Goal: Information Seeking & Learning: Learn about a topic

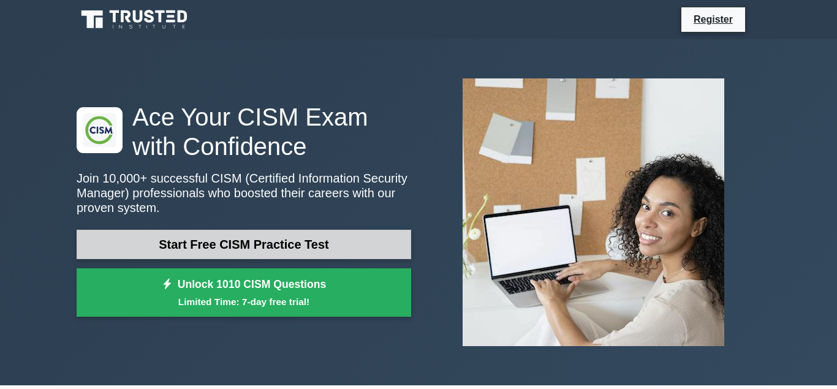
click at [185, 252] on link "Start Free CISM Practice Test" at bounding box center [244, 244] width 334 height 29
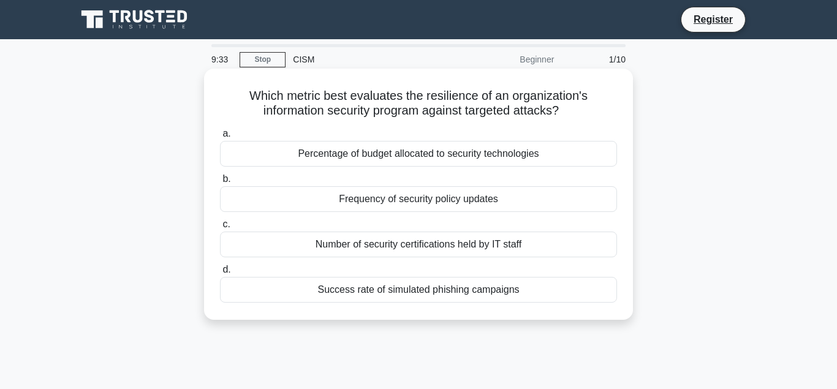
click at [402, 296] on div "Success rate of simulated phishing campaigns" at bounding box center [418, 290] width 397 height 26
click at [220, 274] on input "d. Success rate of simulated phishing campaigns" at bounding box center [220, 270] width 0 height 8
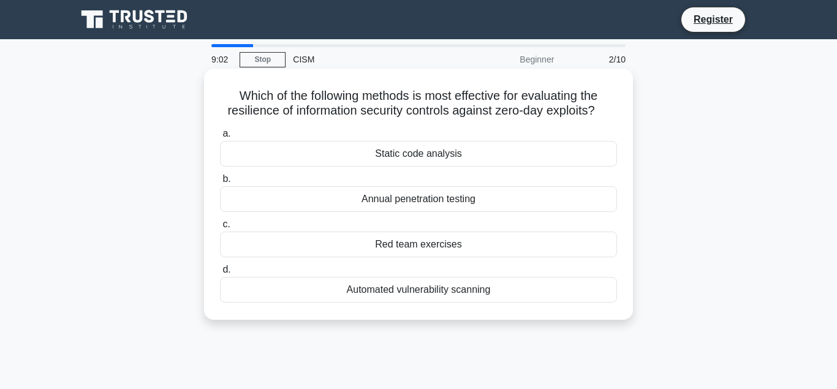
click at [404, 156] on div "Static code analysis" at bounding box center [418, 154] width 397 height 26
click at [220, 138] on input "a. Static code analysis" at bounding box center [220, 134] width 0 height 8
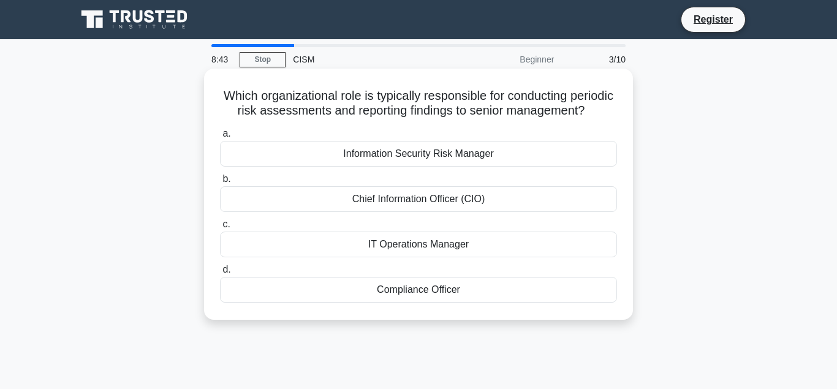
click at [419, 156] on div "Information Security Risk Manager" at bounding box center [418, 154] width 397 height 26
click at [220, 138] on input "a. Information Security Risk Manager" at bounding box center [220, 134] width 0 height 8
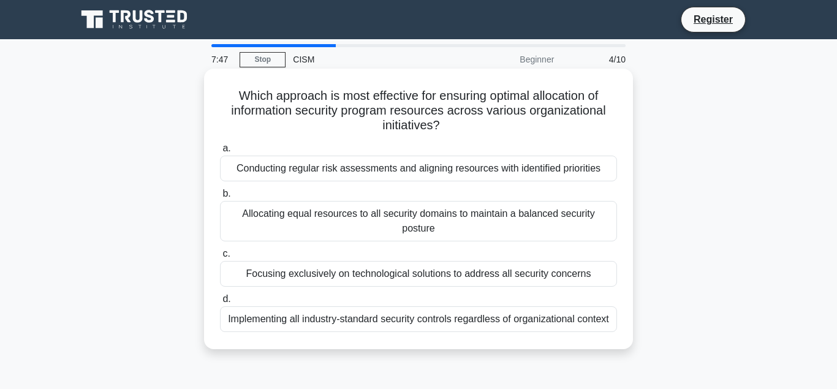
click at [453, 174] on div "Conducting regular risk assessments and aligning resources with identified prio…" at bounding box center [418, 169] width 397 height 26
click at [220, 152] on input "a. Conducting regular risk assessments and aligning resources with identified p…" at bounding box center [220, 149] width 0 height 8
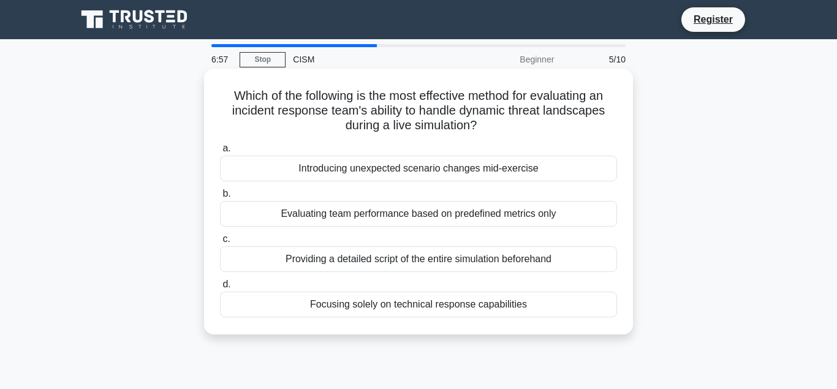
click at [464, 173] on div "Introducing unexpected scenario changes mid-exercise" at bounding box center [418, 169] width 397 height 26
click at [220, 152] on input "a. Introducing unexpected scenario changes mid-exercise" at bounding box center [220, 149] width 0 height 8
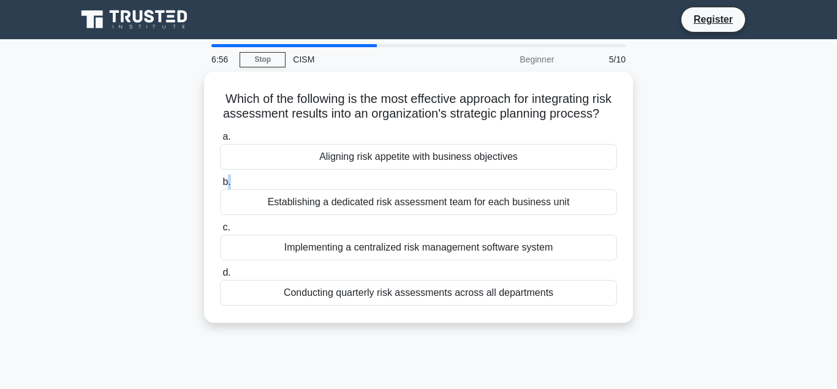
click at [464, 173] on div "a. Aligning risk appetite with business objectives b. Establishing a dedicated …" at bounding box center [418, 217] width 412 height 181
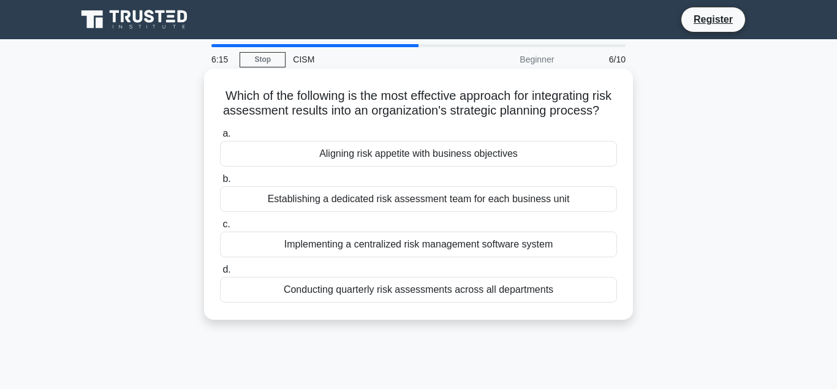
click at [464, 161] on div "Aligning risk appetite with business objectives" at bounding box center [418, 154] width 397 height 26
click at [220, 138] on input "a. Aligning risk appetite with business objectives" at bounding box center [220, 134] width 0 height 8
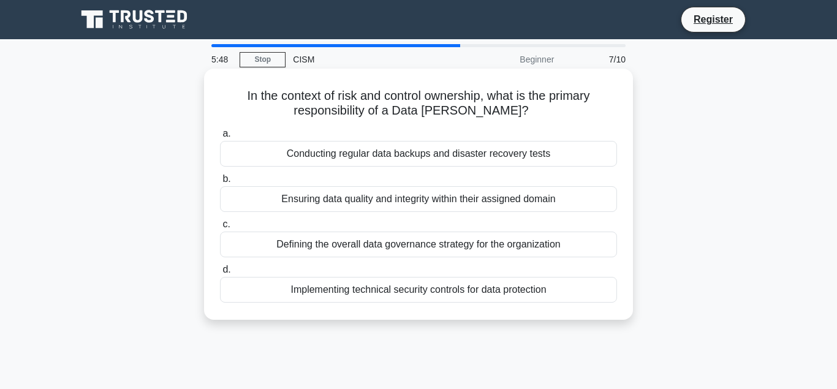
click at [471, 250] on div "Defining the overall data governance strategy for the organization" at bounding box center [418, 244] width 397 height 26
click at [220, 228] on input "c. Defining the overall data governance strategy for the organization" at bounding box center [220, 224] width 0 height 8
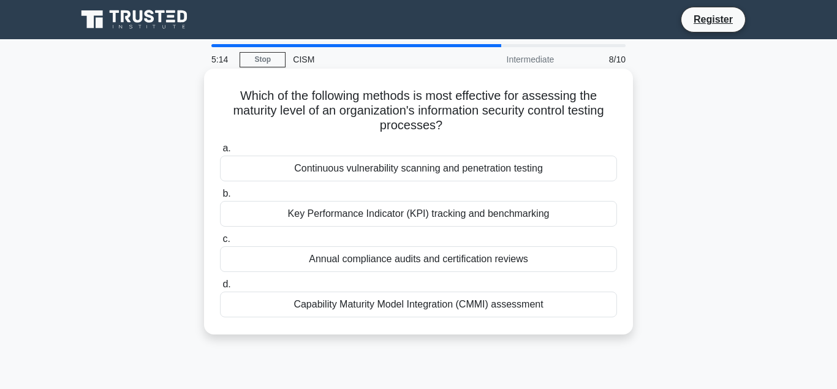
click at [483, 270] on div "Annual compliance audits and certification reviews" at bounding box center [418, 259] width 397 height 26
click at [220, 243] on input "c. Annual compliance audits and certification reviews" at bounding box center [220, 239] width 0 height 8
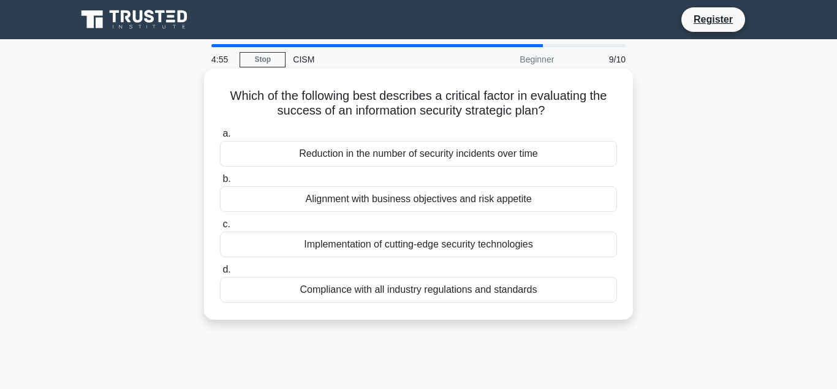
click at [399, 200] on div "Alignment with business objectives and risk appetite" at bounding box center [418, 199] width 397 height 26
click at [220, 183] on input "b. Alignment with business objectives and risk appetite" at bounding box center [220, 179] width 0 height 8
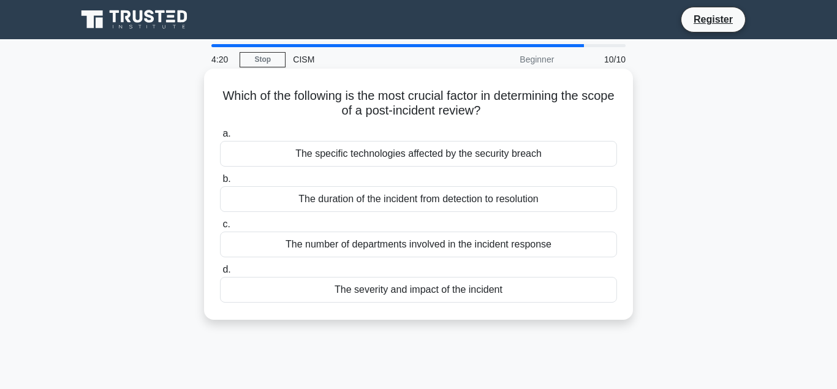
click at [447, 205] on div "The duration of the incident from detection to resolution" at bounding box center [418, 199] width 397 height 26
click at [220, 183] on input "b. The duration of the incident from detection to resolution" at bounding box center [220, 179] width 0 height 8
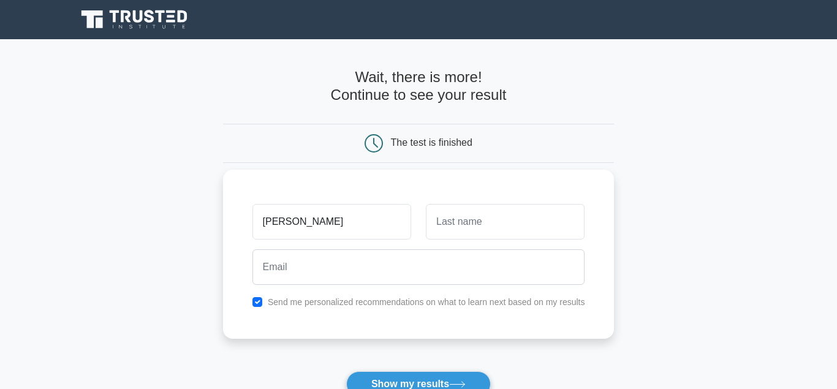
type input "[PERSON_NAME]"
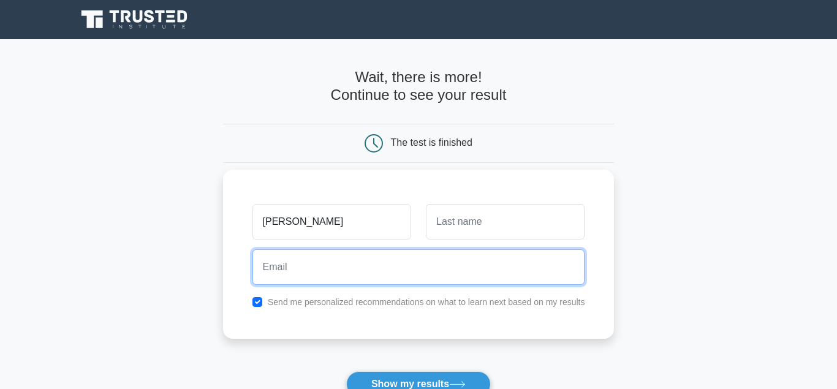
click at [382, 258] on input "email" at bounding box center [418, 267] width 333 height 36
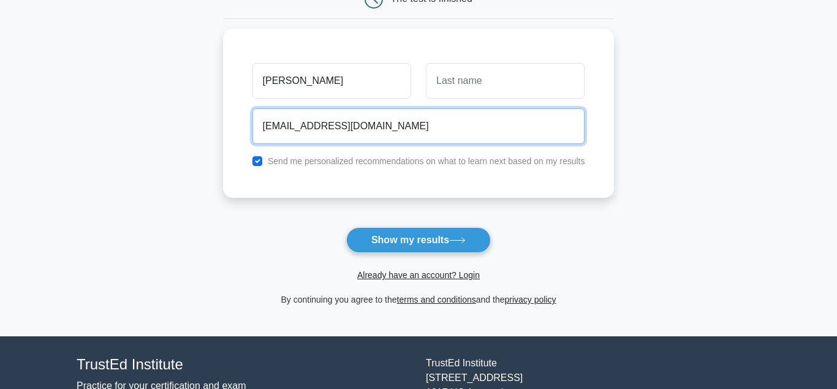
scroll to position [149, 0]
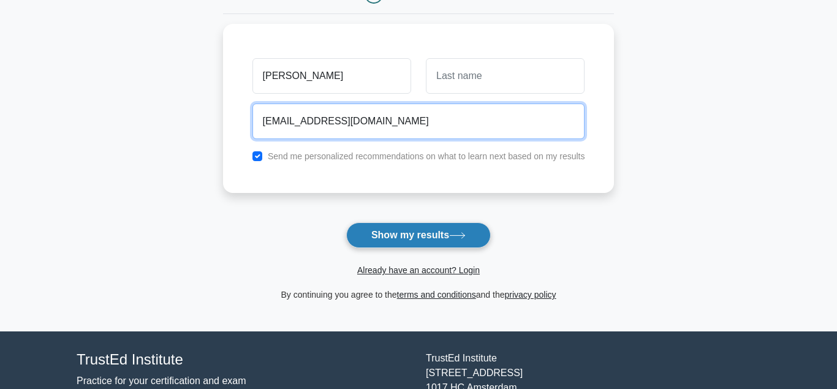
type input "[EMAIL_ADDRESS][DOMAIN_NAME]"
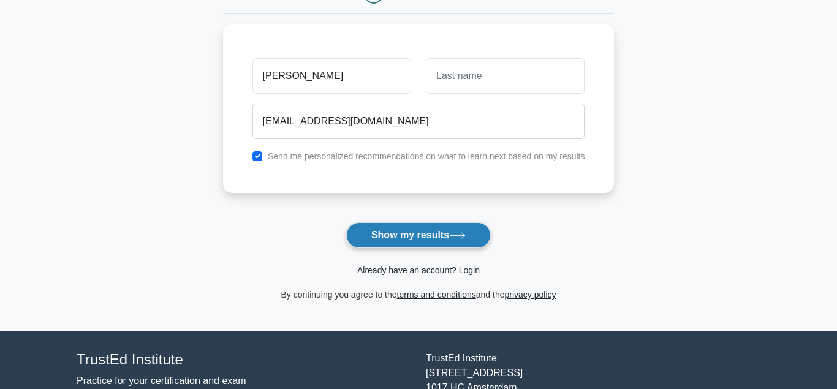
click at [391, 240] on button "Show my results" at bounding box center [418, 235] width 145 height 26
type input "Chakraborty"
click at [461, 232] on button "Show my results" at bounding box center [418, 235] width 145 height 26
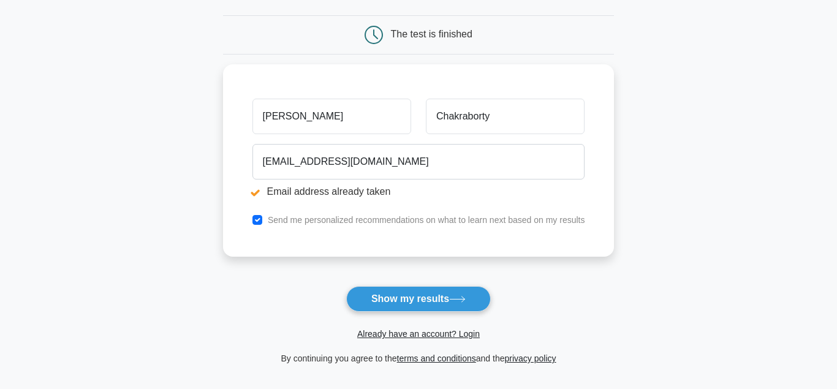
scroll to position [108, 0]
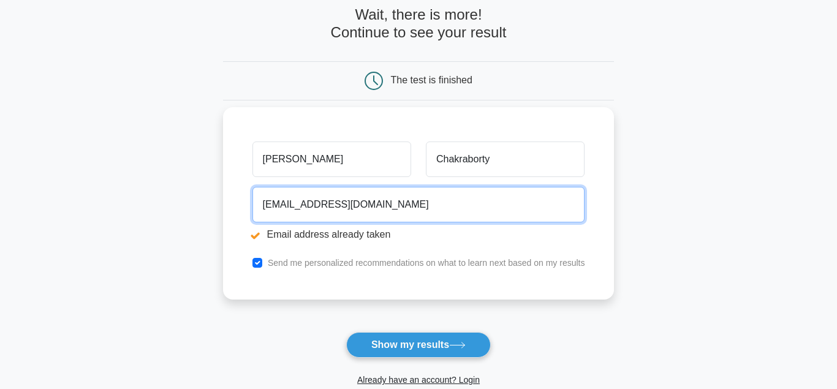
drag, startPoint x: 389, startPoint y: 203, endPoint x: 142, endPoint y: 176, distance: 248.9
click at [252, 187] on input "[EMAIL_ADDRESS][DOMAIN_NAME]" at bounding box center [418, 205] width 333 height 36
type input "[PERSON_NAME][EMAIL_ADDRESS][DOMAIN_NAME]"
click at [346, 332] on button "Show my results" at bounding box center [418, 345] width 145 height 26
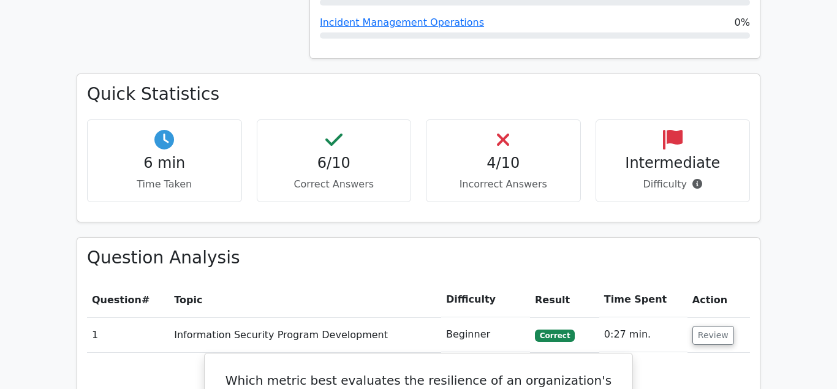
scroll to position [750, 0]
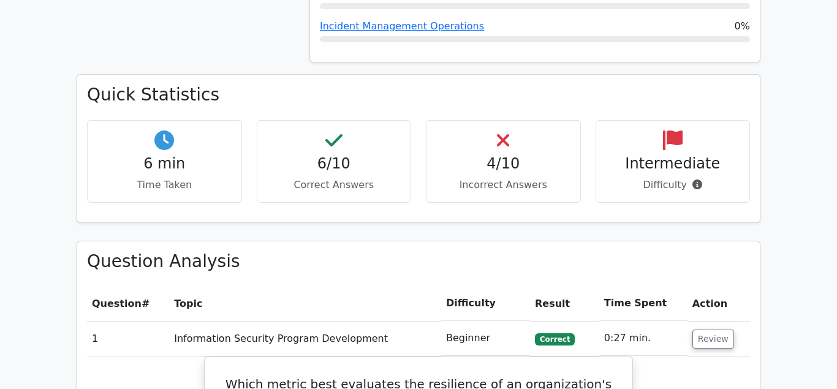
click at [676, 130] on icon at bounding box center [673, 140] width 20 height 20
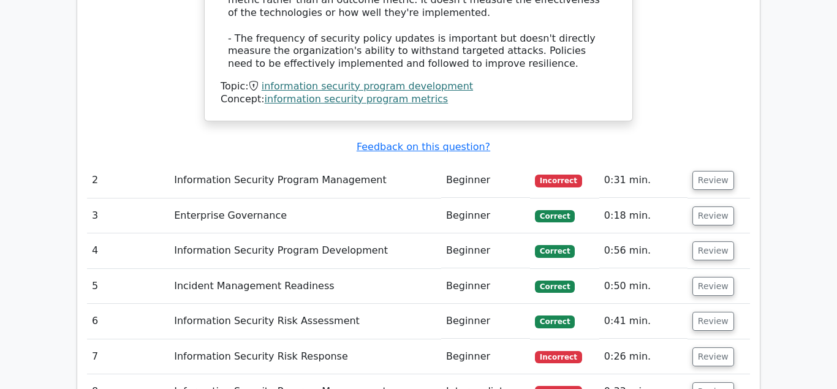
scroll to position [1749, 0]
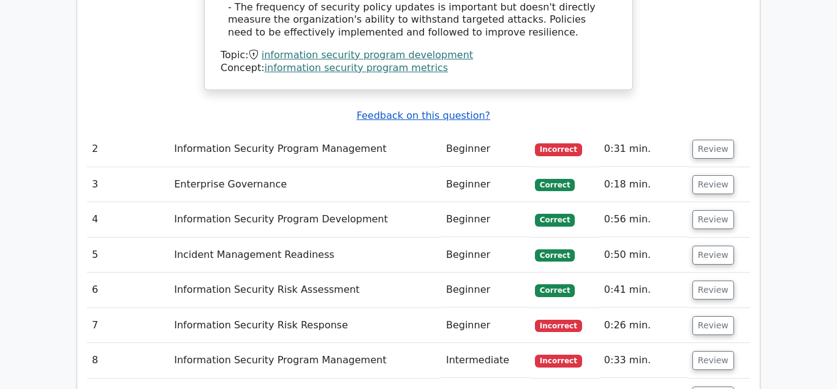
click at [410, 110] on u "Feedback on this question?" at bounding box center [422, 116] width 133 height 12
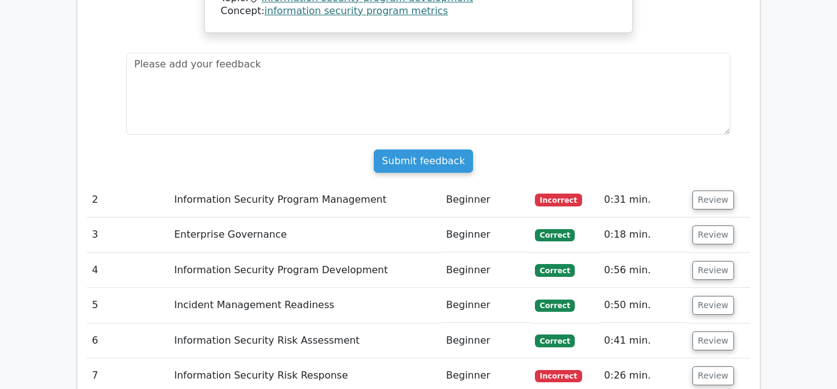
scroll to position [1811, 0]
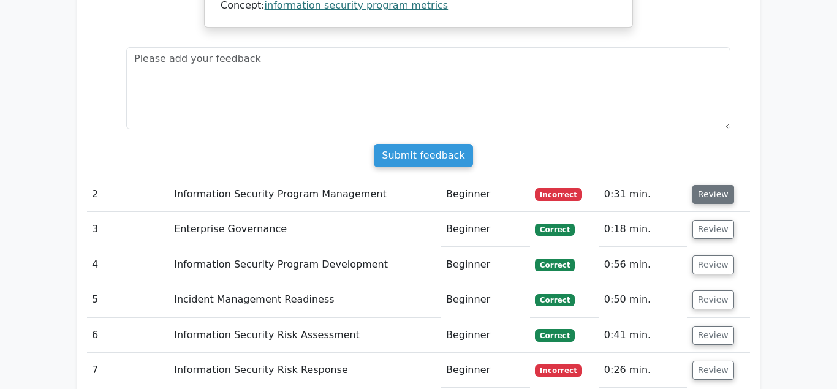
click at [701, 185] on button "Review" at bounding box center [713, 194] width 42 height 19
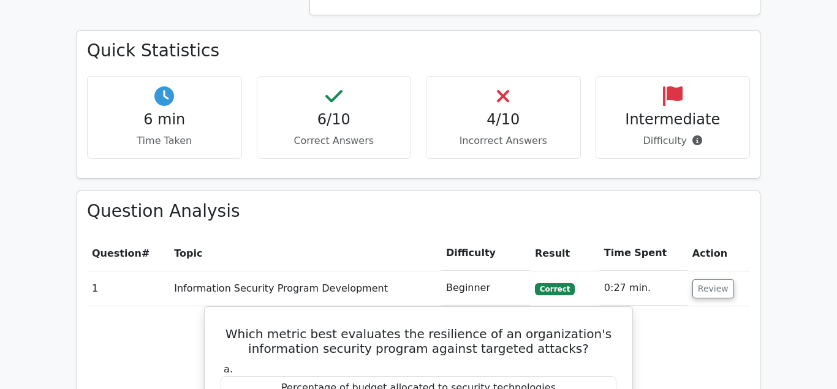
scroll to position [781, 0]
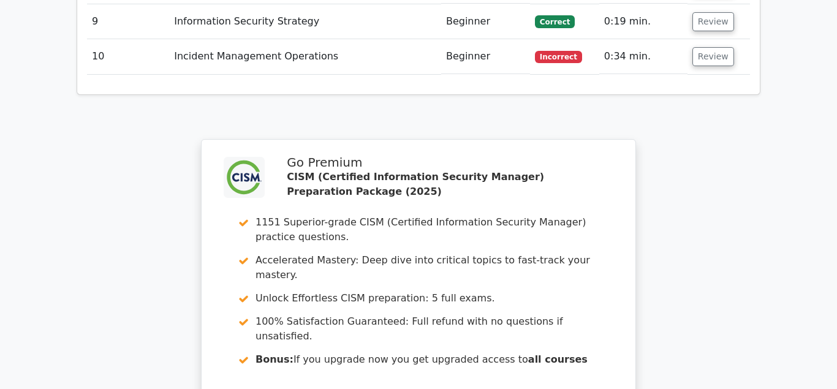
scroll to position [3127, 0]
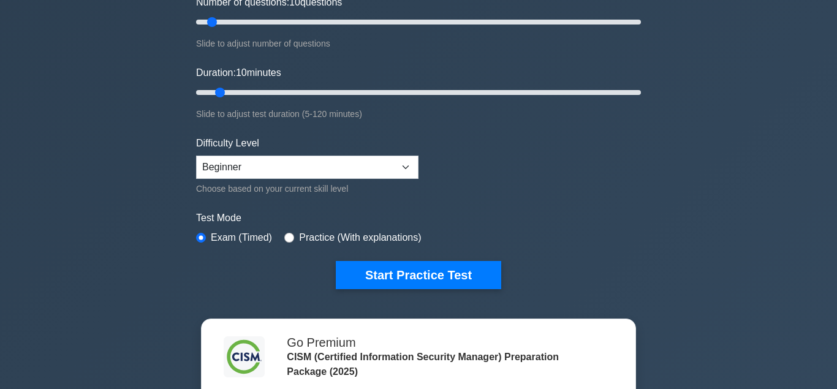
scroll to position [219, 0]
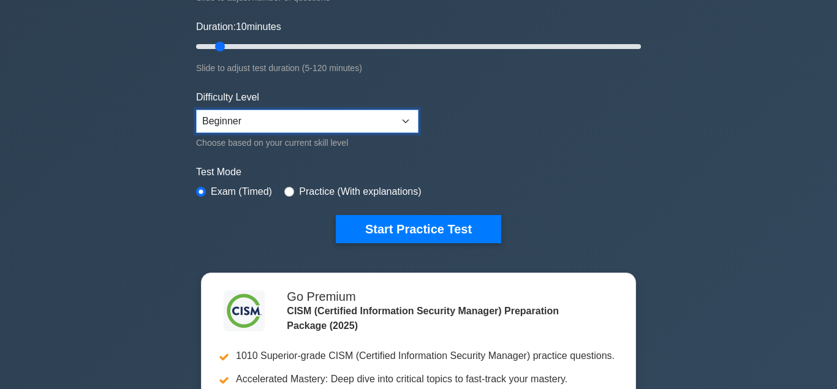
click at [196, 110] on select "Beginner Intermediate Expert" at bounding box center [307, 121] width 222 height 23
select select "intermediate"
click option "Intermediate" at bounding box center [0, 0] width 0 height 0
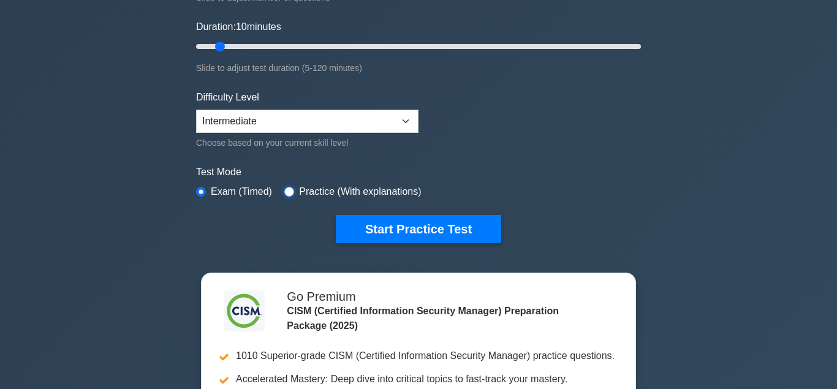
click at [287, 187] on input "radio" at bounding box center [289, 192] width 10 height 10
radio input "true"
drag, startPoint x: 832, startPoint y: 67, endPoint x: 836, endPoint y: 10, distance: 56.5
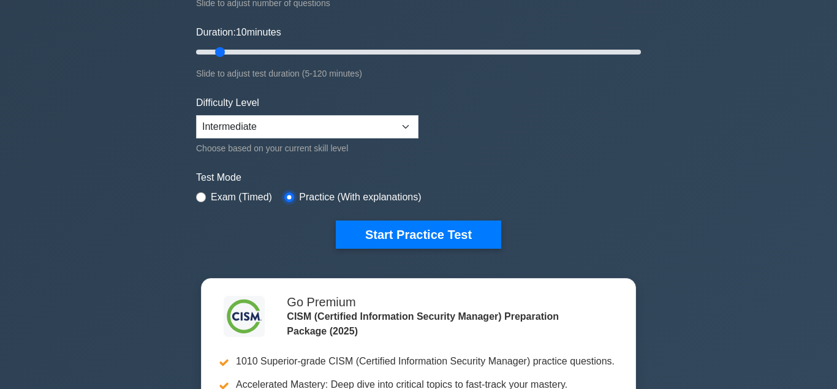
scroll to position [223, 0]
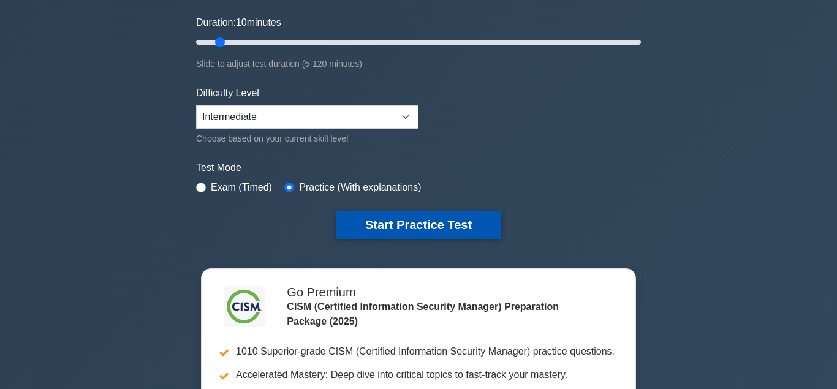
click at [445, 230] on button "Start Practice Test" at bounding box center [418, 225] width 165 height 28
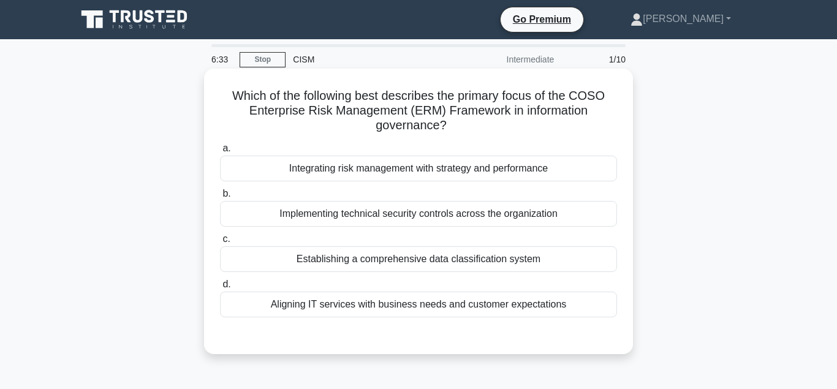
click at [405, 306] on div "Aligning IT services with business needs and customer expectations" at bounding box center [418, 304] width 397 height 26
click at [220, 288] on input "d. Aligning IT services with business needs and customer expectations" at bounding box center [220, 284] width 0 height 8
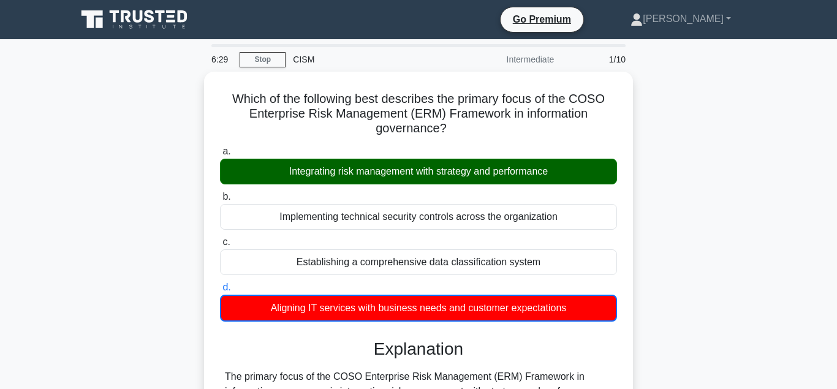
click at [220, 148] on input "a. Integrating risk management with strategy and performance" at bounding box center [220, 152] width 0 height 8
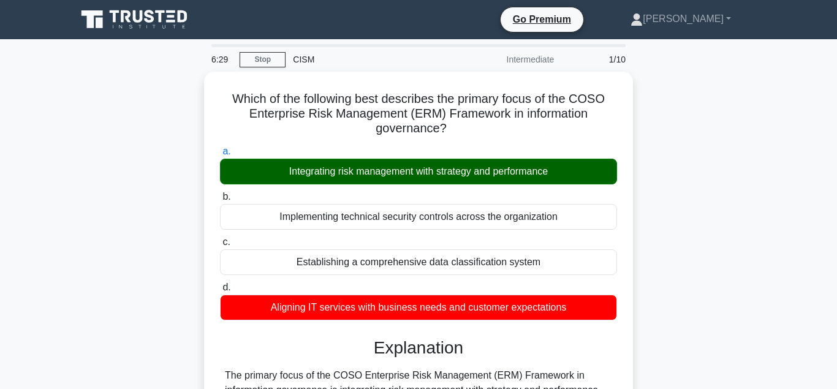
click at [220, 193] on input "b. Implementing technical security controls across the organization" at bounding box center [220, 197] width 0 height 8
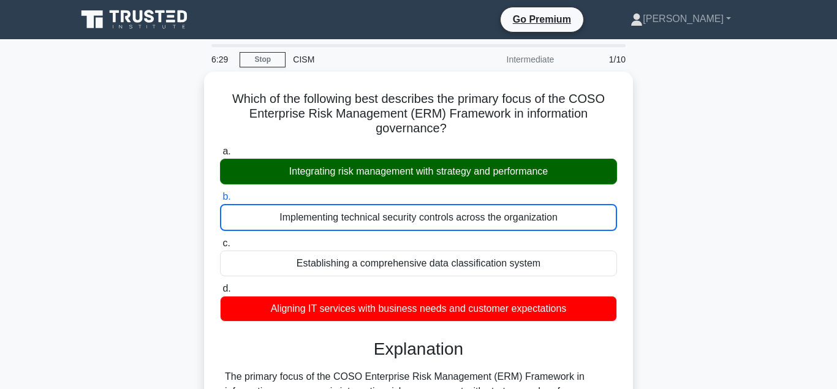
click at [220, 239] on input "c. Establishing a comprehensive data classification system" at bounding box center [220, 243] width 0 height 8
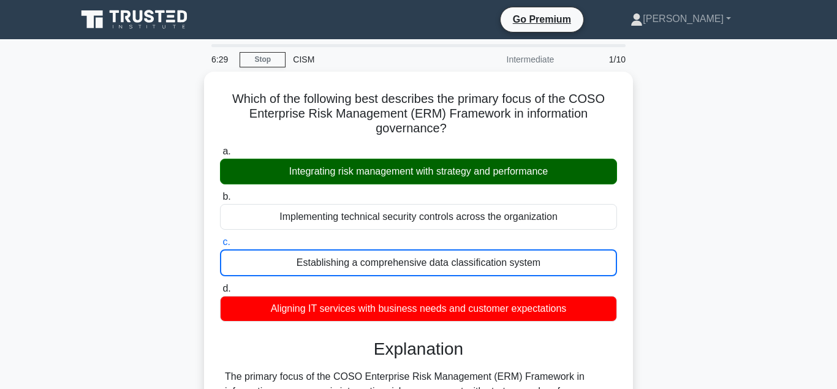
click at [220, 285] on input "d. Aligning IT services with business needs and customer expectations" at bounding box center [220, 289] width 0 height 8
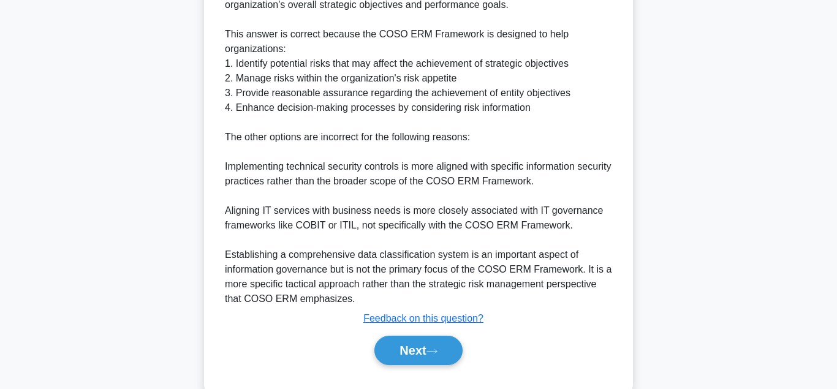
scroll to position [442, 0]
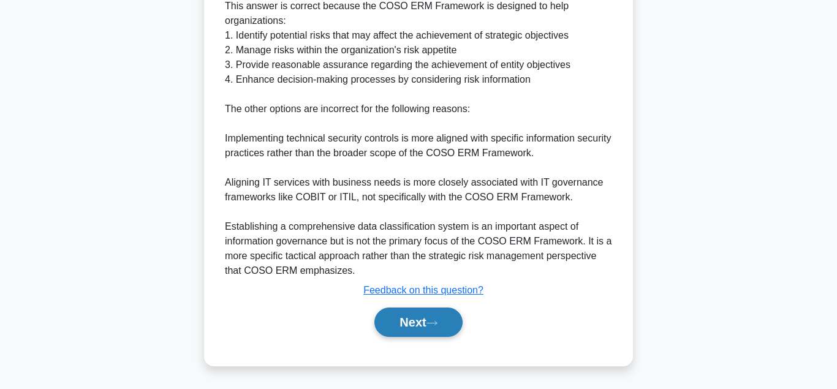
click at [409, 321] on button "Next" at bounding box center [418, 321] width 88 height 29
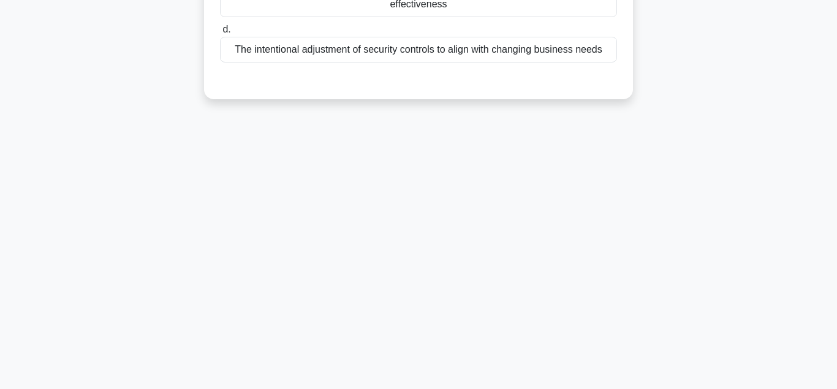
click at [409, 321] on div "5:58 Stop CISM Intermediate 2/10 Which of the following best describes the conc…" at bounding box center [418, 78] width 698 height 612
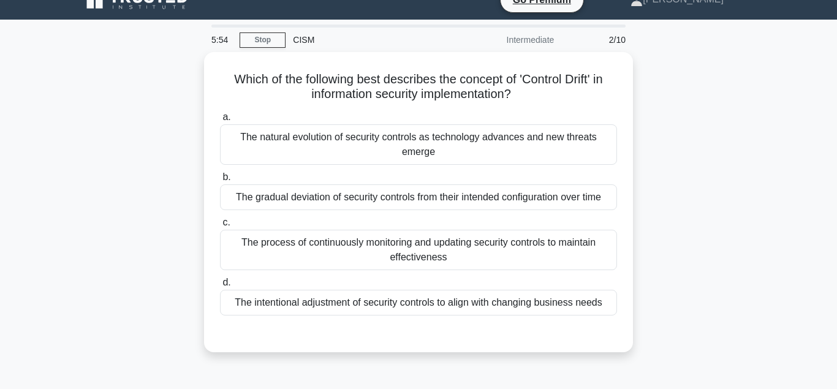
scroll to position [29, 0]
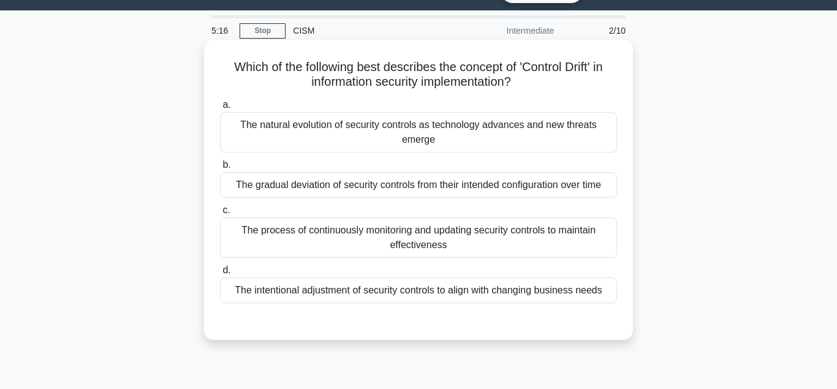
click at [355, 249] on div "The process of continuously monitoring and updating security controls to mainta…" at bounding box center [418, 237] width 397 height 40
click at [220, 214] on input "c. The process of continuously monitoring and updating security controls to mai…" at bounding box center [220, 210] width 0 height 8
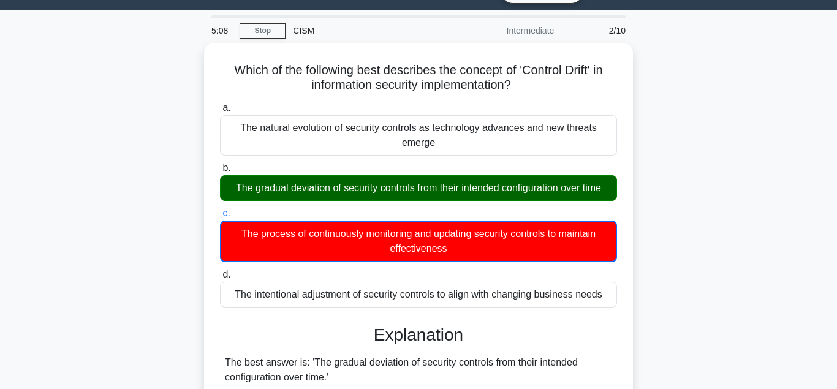
click at [220, 271] on input "d. The intentional adjustment of security controls to align with changing busin…" at bounding box center [220, 275] width 0 height 8
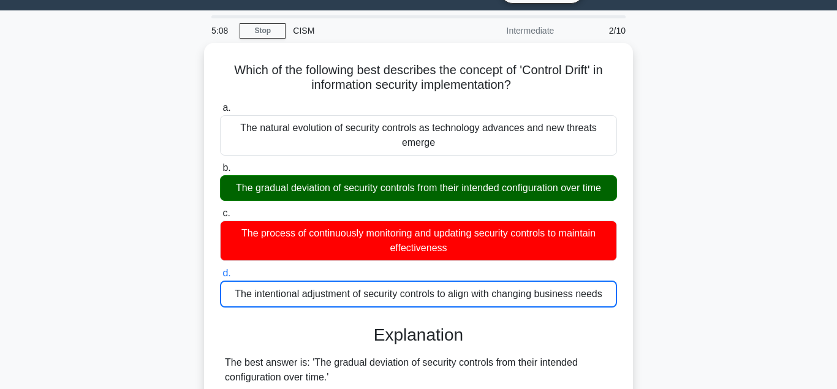
click at [220, 104] on input "a. The natural evolution of security controls as technology advances and new th…" at bounding box center [220, 108] width 0 height 8
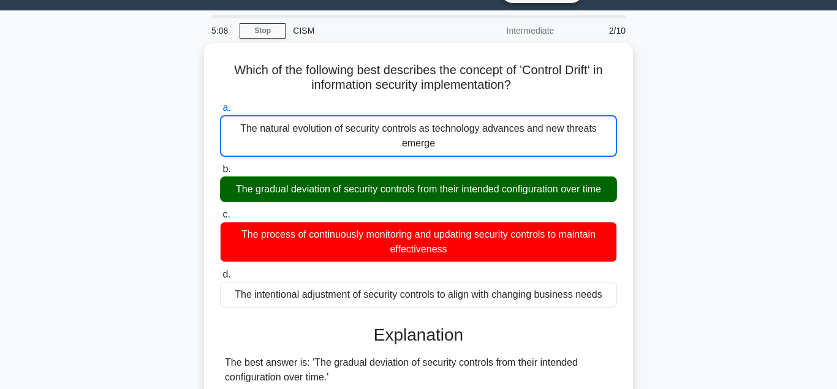
click at [220, 165] on input "b. The gradual deviation of security controls from their intended configuration…" at bounding box center [220, 169] width 0 height 8
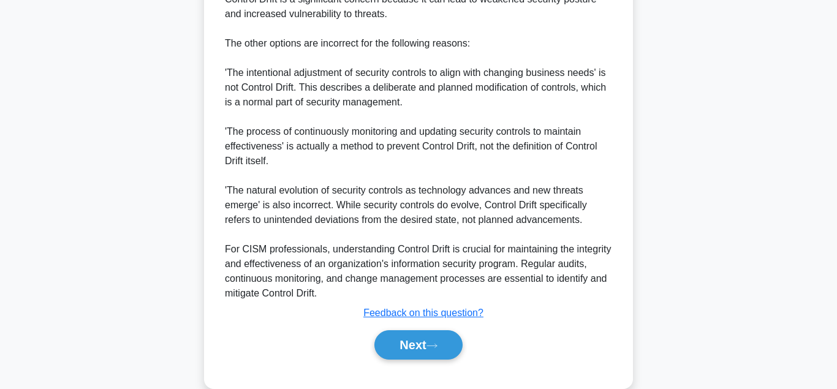
scroll to position [617, 0]
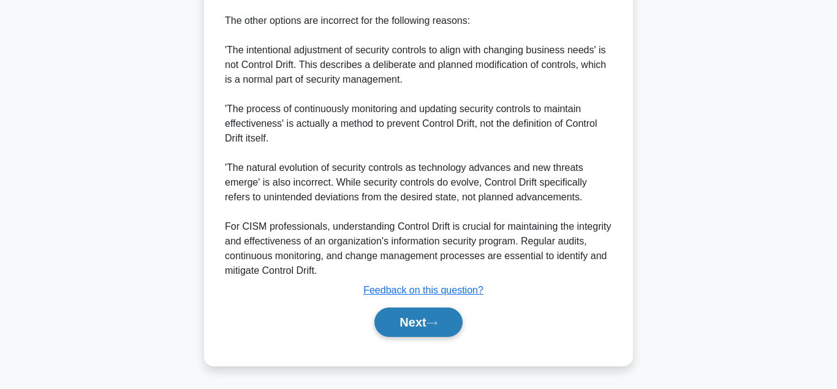
click at [412, 322] on button "Next" at bounding box center [418, 321] width 88 height 29
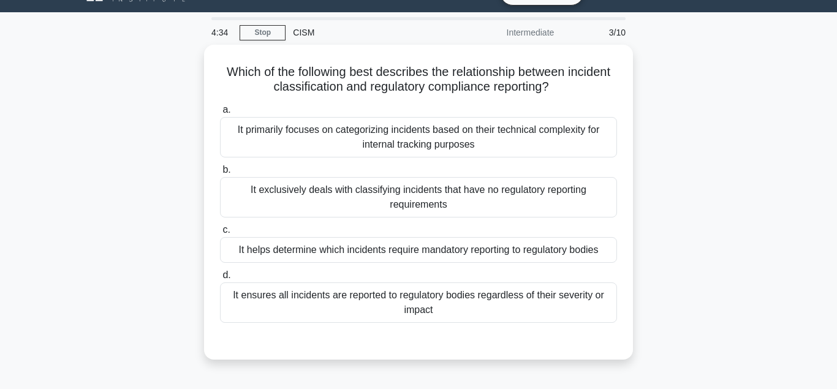
scroll to position [31, 0]
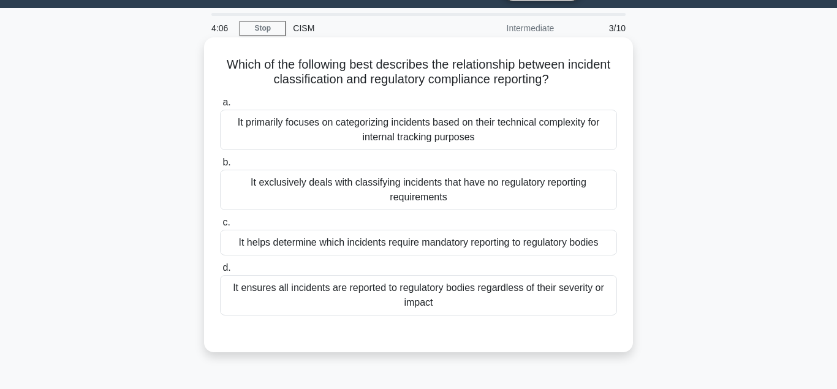
click at [375, 251] on div "It helps determine which incidents require mandatory reporting to regulatory bo…" at bounding box center [418, 243] width 397 height 26
click at [220, 227] on input "c. It helps determine which incidents require mandatory reporting to regulatory…" at bounding box center [220, 223] width 0 height 8
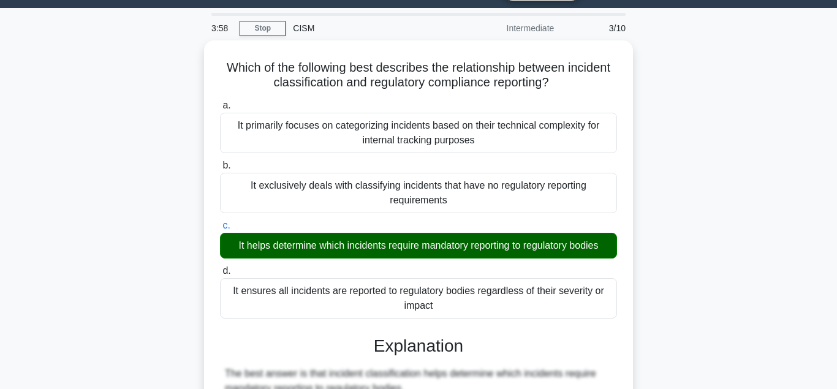
click at [220, 267] on input "d. It ensures all incidents are reported to regulatory bodies regardless of the…" at bounding box center [220, 271] width 0 height 8
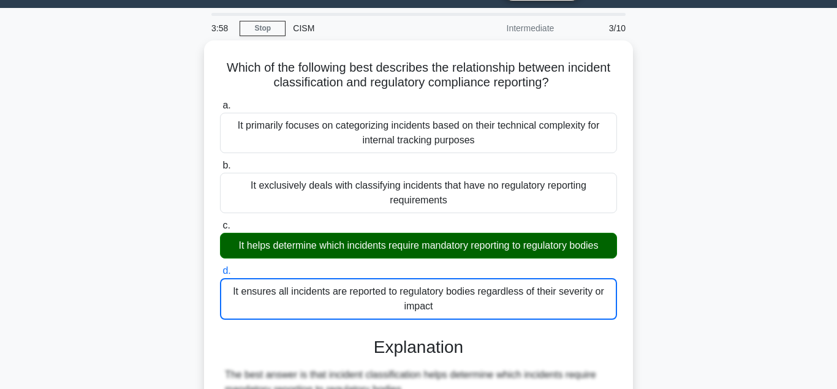
click at [220, 102] on input "a. It primarily focuses on categorizing incidents based on their technical comp…" at bounding box center [220, 106] width 0 height 8
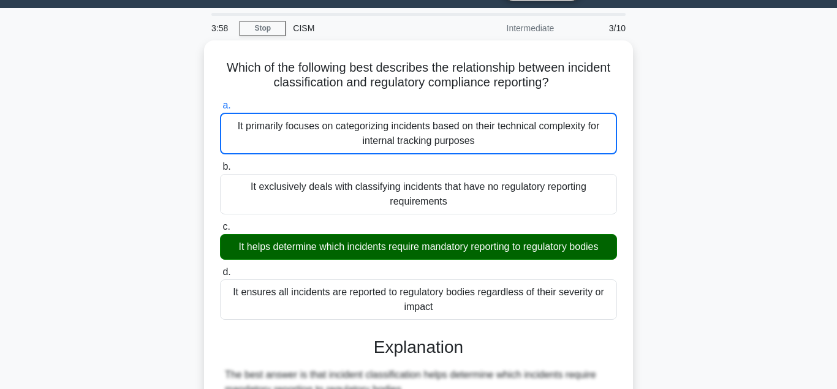
click at [220, 163] on input "b. It exclusively deals with classifying incidents that have no regulatory repo…" at bounding box center [220, 167] width 0 height 8
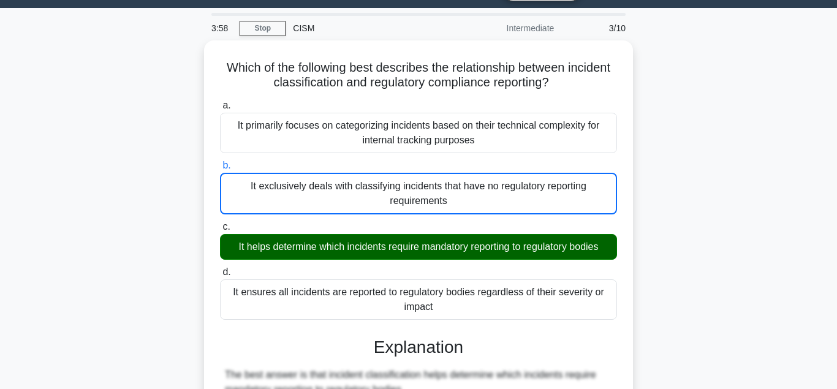
click at [220, 223] on input "c. It helps determine which incidents require mandatory reporting to regulatory…" at bounding box center [220, 227] width 0 height 8
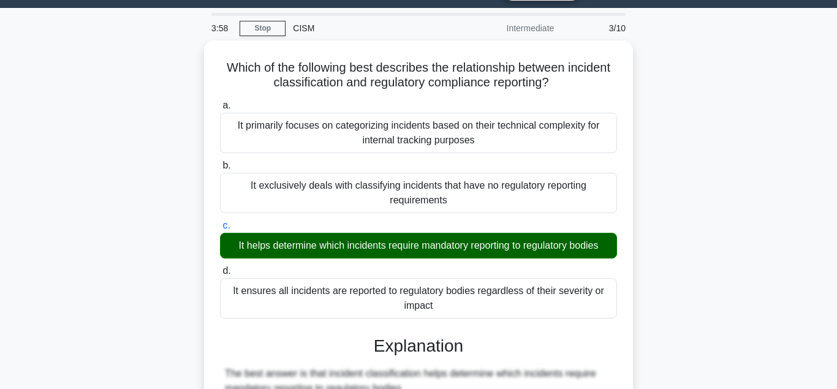
click at [220, 267] on input "d. It ensures all incidents are reported to regulatory bodies regardless of the…" at bounding box center [220, 271] width 0 height 8
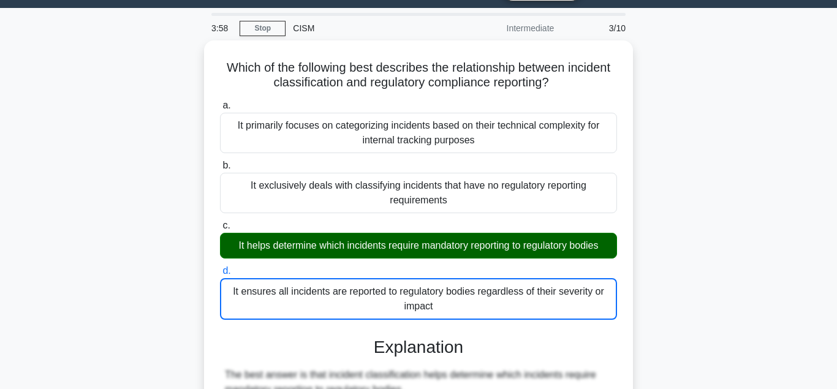
click at [220, 102] on input "a. It primarily focuses on categorizing incidents based on their technical comp…" at bounding box center [220, 106] width 0 height 8
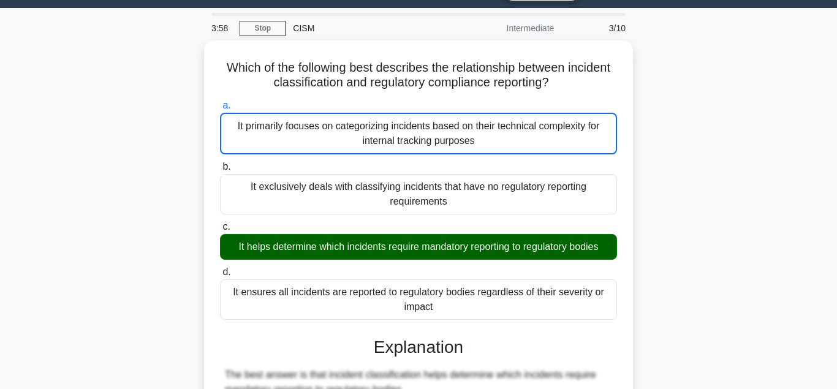
click at [220, 163] on input "b. It exclusively deals with classifying incidents that have no regulatory repo…" at bounding box center [220, 167] width 0 height 8
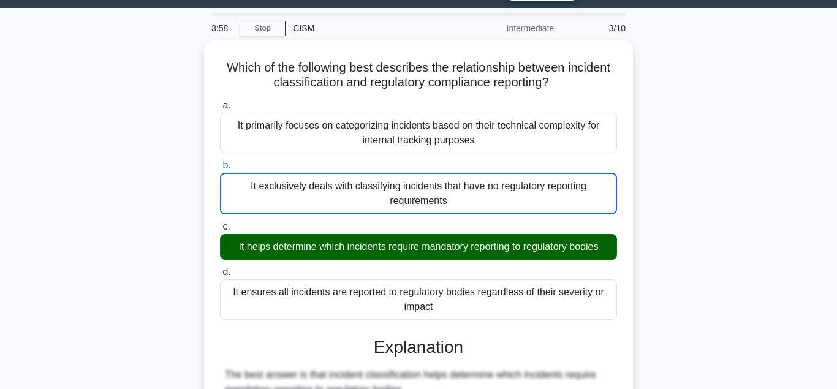
click at [220, 223] on input "c. It helps determine which incidents require mandatory reporting to regulatory…" at bounding box center [220, 227] width 0 height 8
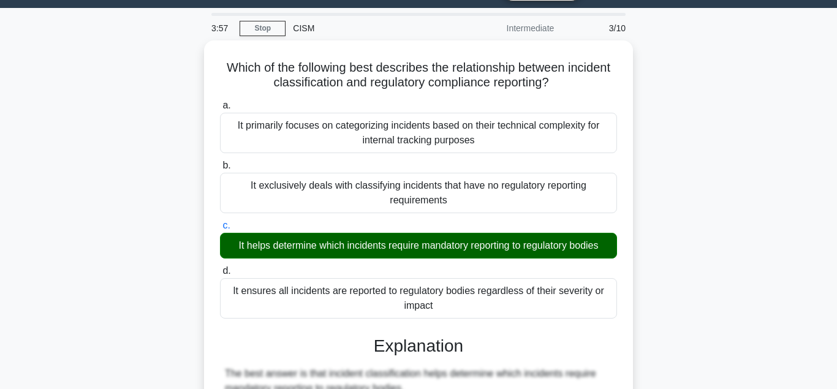
click at [220, 267] on input "d. It ensures all incidents are reported to regulatory bodies regardless of the…" at bounding box center [220, 271] width 0 height 8
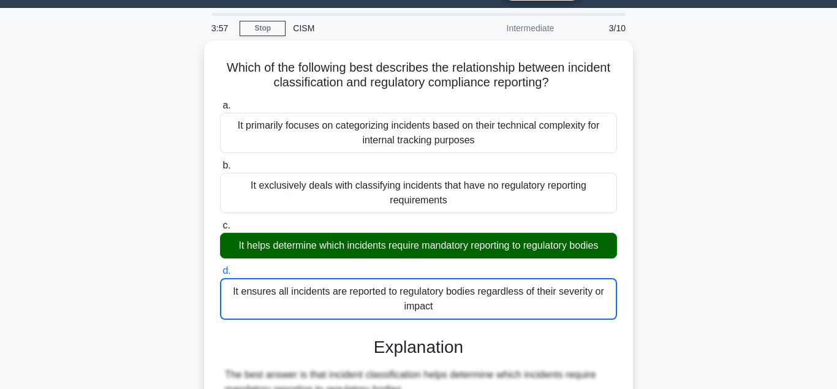
click at [220, 102] on input "a. It primarily focuses on categorizing incidents based on their technical comp…" at bounding box center [220, 106] width 0 height 8
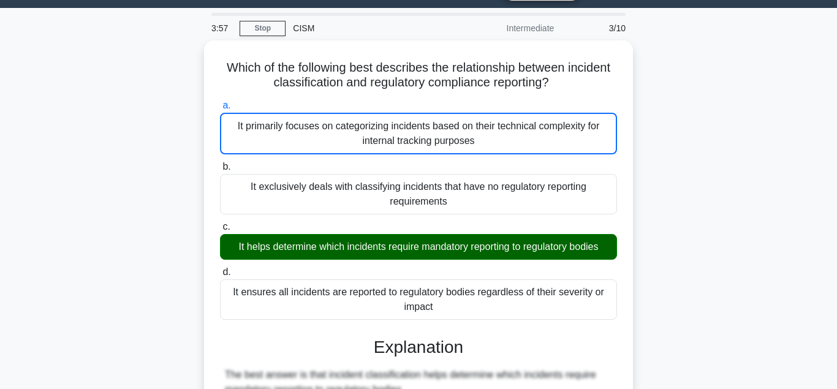
click at [220, 163] on input "b. It exclusively deals with classifying incidents that have no regulatory repo…" at bounding box center [220, 167] width 0 height 8
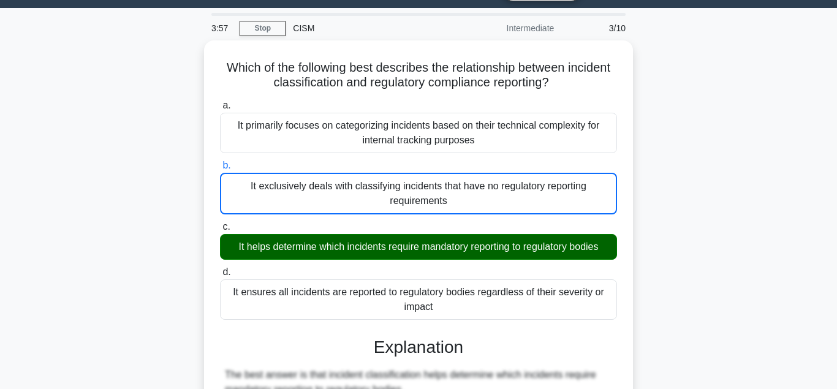
click at [220, 223] on input "c. It helps determine which incidents require mandatory reporting to regulatory…" at bounding box center [220, 227] width 0 height 8
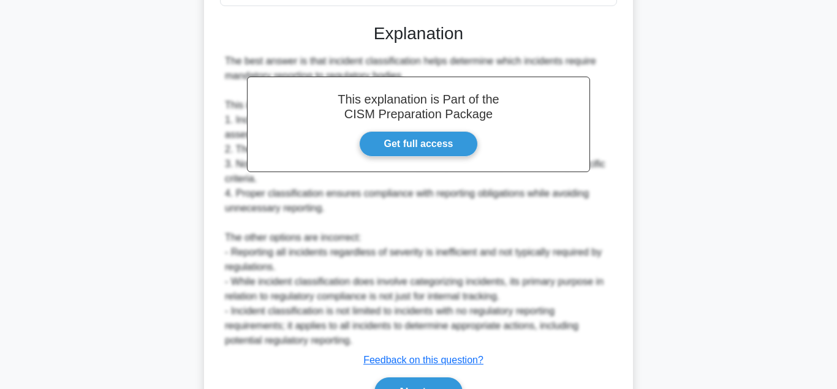
scroll to position [397, 0]
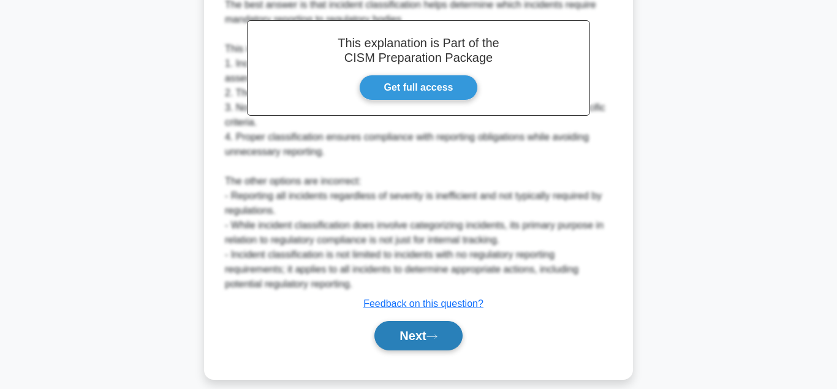
click at [408, 326] on button "Next" at bounding box center [418, 335] width 88 height 29
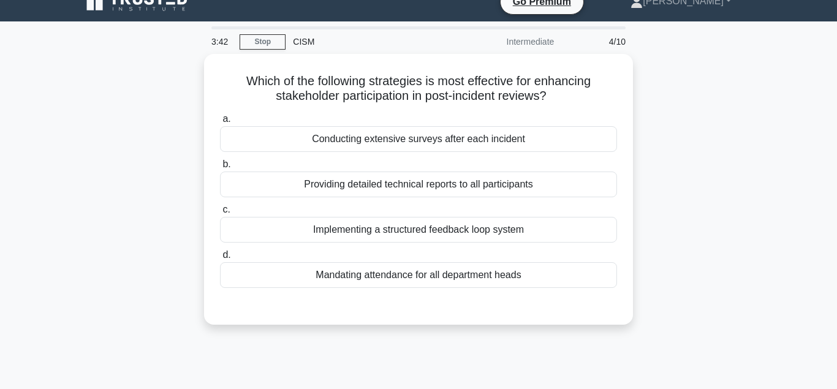
scroll to position [0, 0]
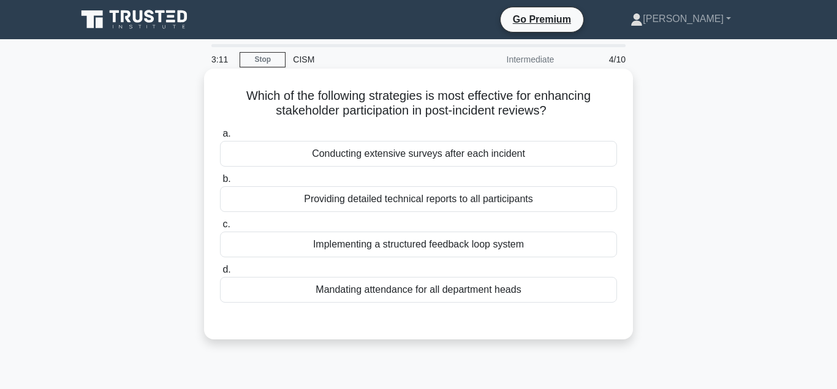
click at [382, 203] on div "Providing detailed technical reports to all participants" at bounding box center [418, 199] width 397 height 26
click at [220, 183] on input "b. Providing detailed technical reports to all participants" at bounding box center [220, 179] width 0 height 8
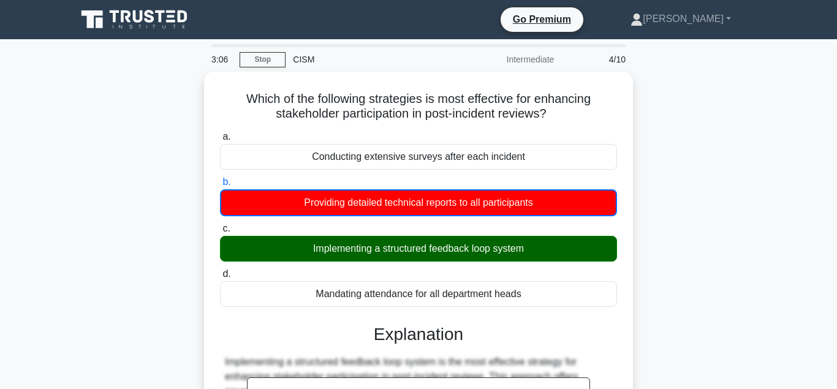
click at [220, 225] on input "c. Implementing a structured feedback loop system" at bounding box center [220, 229] width 0 height 8
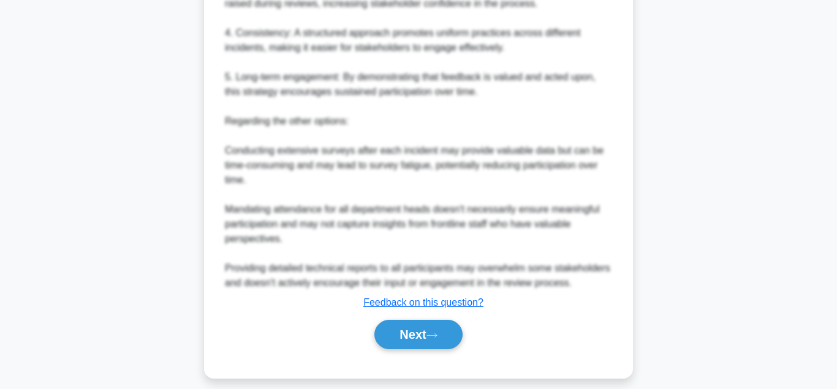
scroll to position [538, 0]
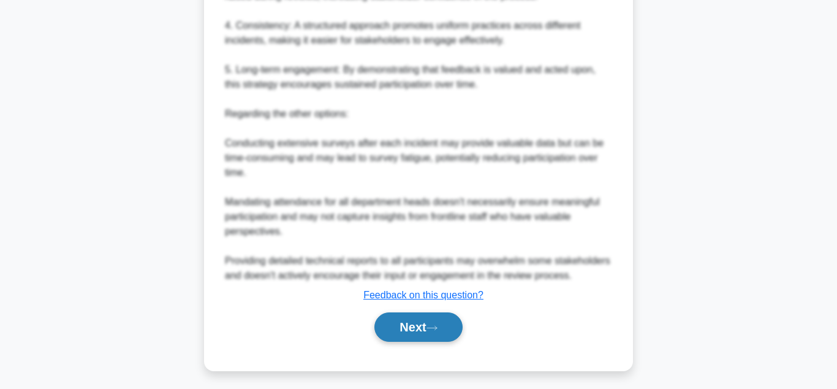
click at [396, 325] on button "Next" at bounding box center [418, 326] width 88 height 29
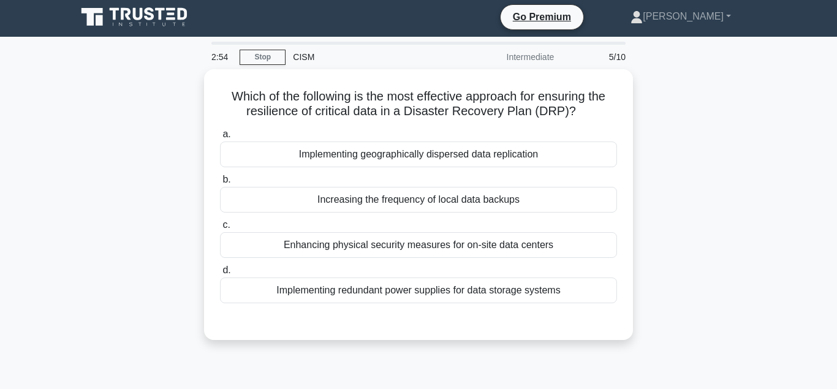
scroll to position [0, 0]
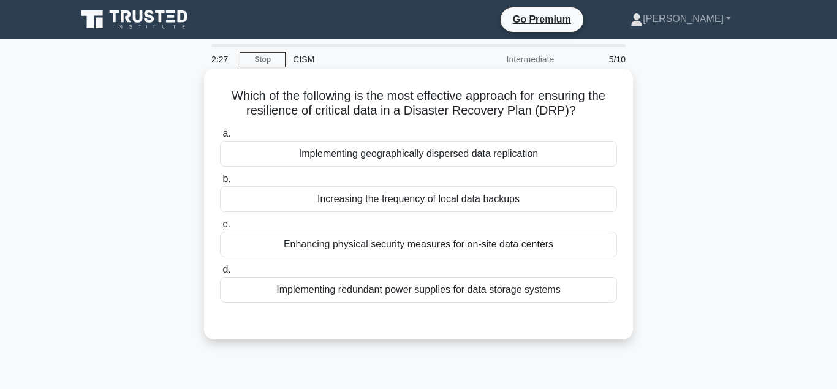
click at [346, 296] on div "Implementing redundant power supplies for data storage systems" at bounding box center [418, 290] width 397 height 26
click at [220, 274] on input "d. Implementing redundant power supplies for data storage systems" at bounding box center [220, 270] width 0 height 8
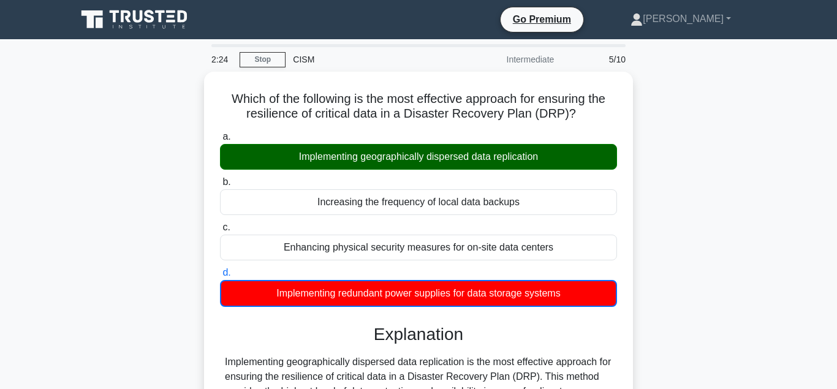
click at [220, 133] on input "a. Implementing geographically dispersed data replication" at bounding box center [220, 137] width 0 height 8
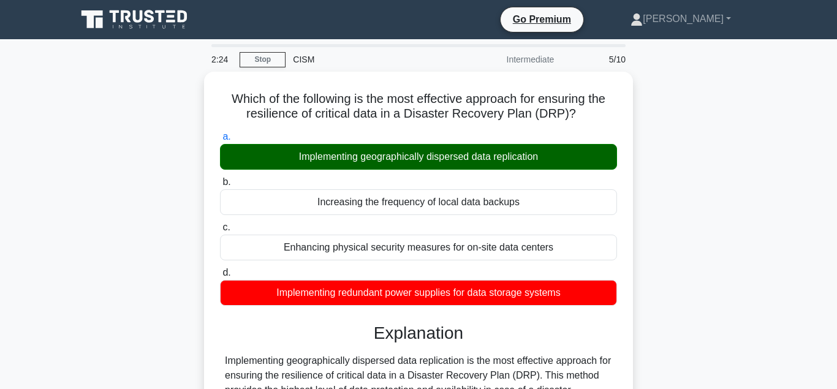
click at [220, 178] on input "b. Increasing the frequency of local data backups" at bounding box center [220, 182] width 0 height 8
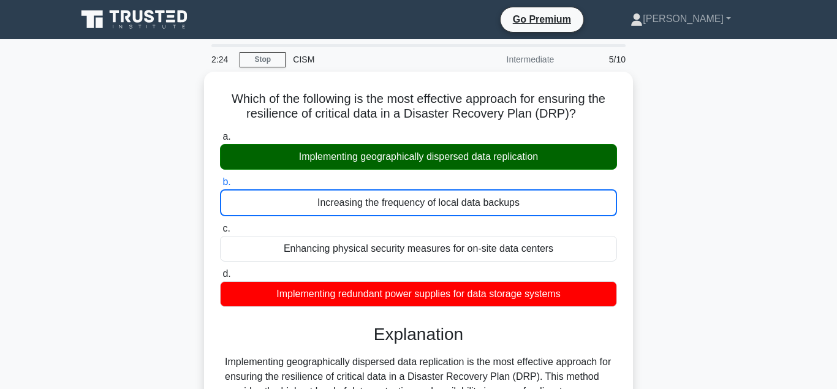
click at [220, 225] on input "c. Enhancing physical security measures for on-site data centers" at bounding box center [220, 229] width 0 height 8
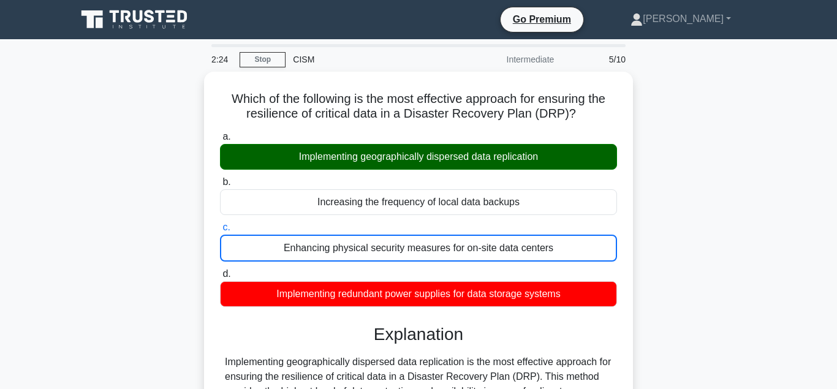
click at [220, 270] on input "d. Implementing redundant power supplies for data storage systems" at bounding box center [220, 274] width 0 height 8
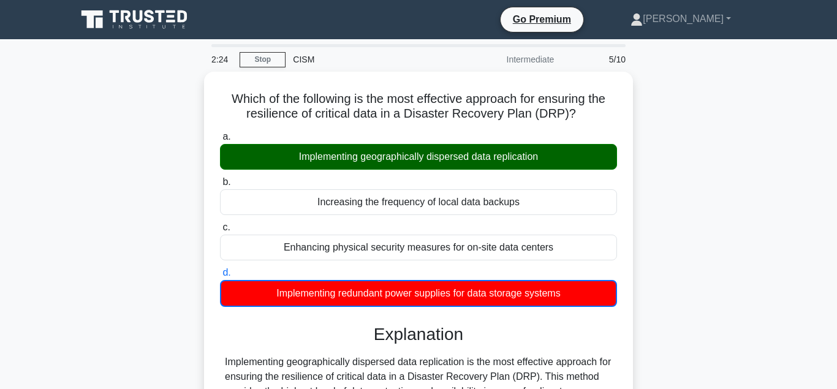
click at [220, 133] on input "a. Implementing geographically dispersed data replication" at bounding box center [220, 137] width 0 height 8
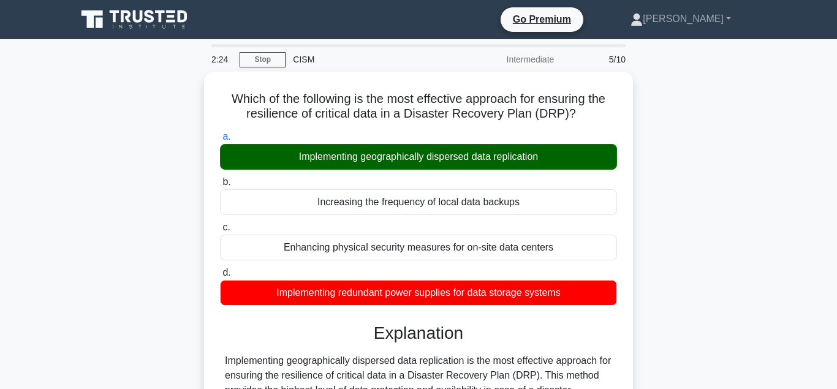
click at [220, 178] on input "b. Increasing the frequency of local data backups" at bounding box center [220, 182] width 0 height 8
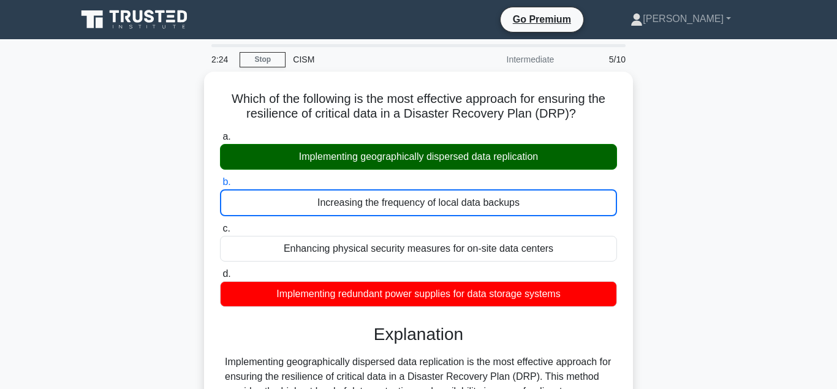
click at [220, 225] on input "c. Enhancing physical security measures for on-site data centers" at bounding box center [220, 229] width 0 height 8
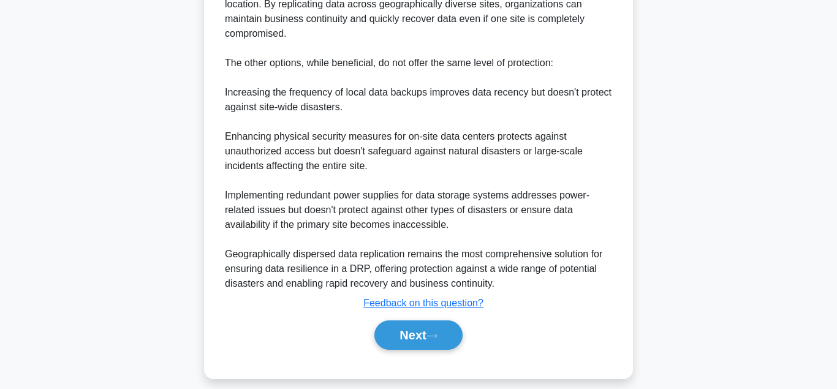
scroll to position [472, 0]
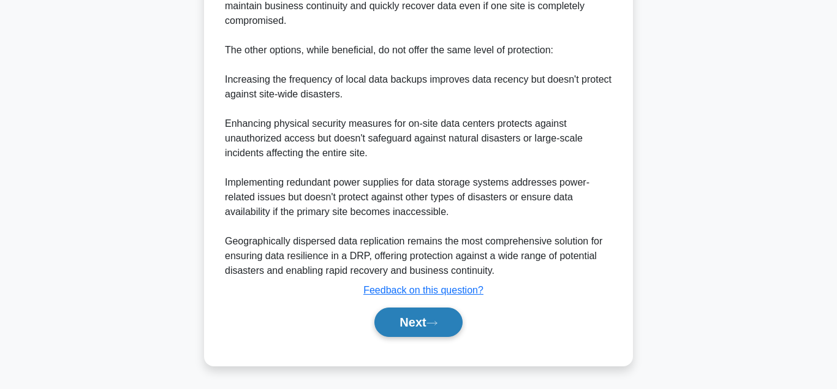
click at [405, 316] on button "Next" at bounding box center [418, 321] width 88 height 29
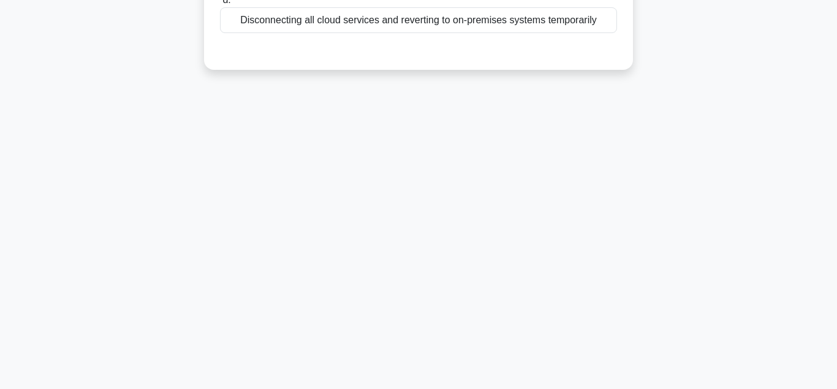
scroll to position [273, 0]
drag, startPoint x: 833, startPoint y: 246, endPoint x: 836, endPoint y: 94, distance: 151.9
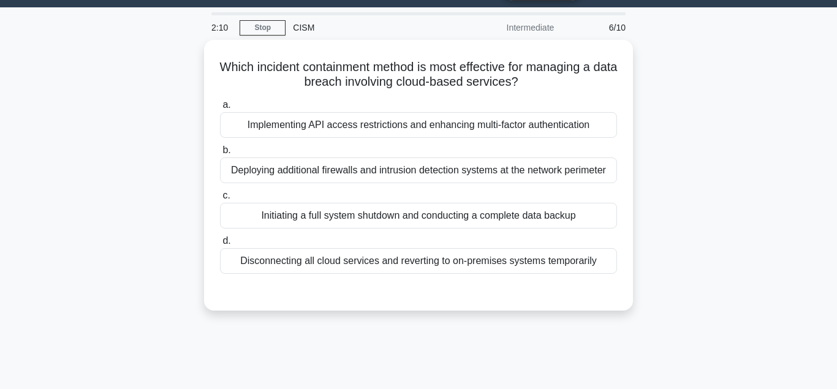
scroll to position [0, 0]
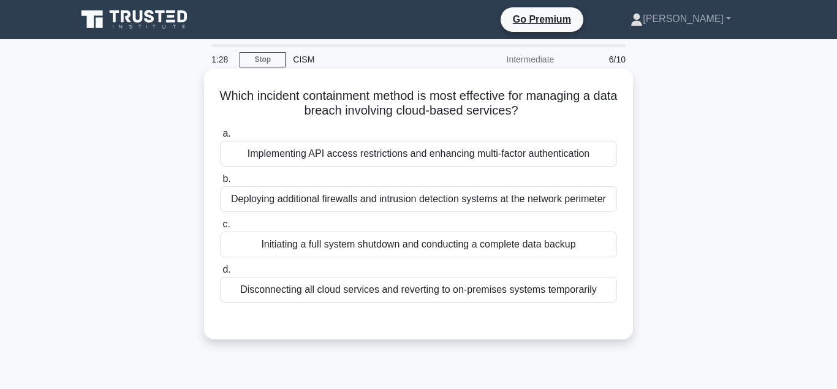
click at [421, 293] on div "Disconnecting all cloud services and reverting to on-premises systems temporari…" at bounding box center [418, 290] width 397 height 26
click at [220, 274] on input "d. Disconnecting all cloud services and reverting to on-premises systems tempor…" at bounding box center [220, 270] width 0 height 8
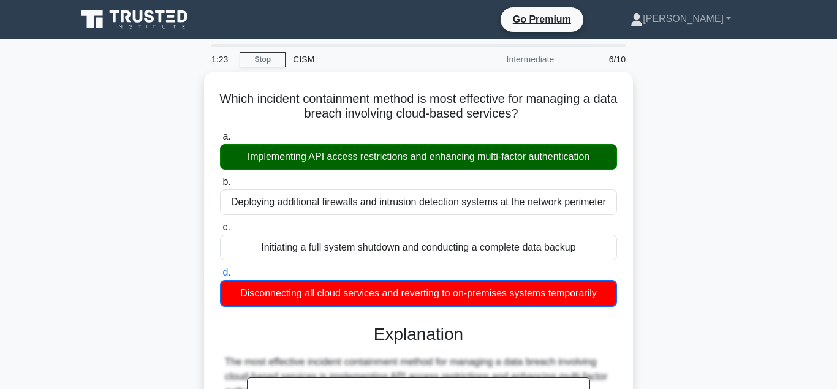
click at [220, 133] on input "a. Implementing API access restrictions and enhancing multi-factor authenticati…" at bounding box center [220, 137] width 0 height 8
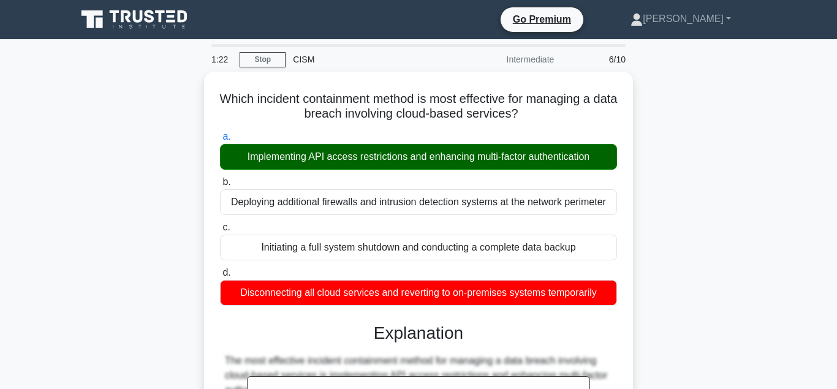
click at [220, 178] on input "b. Deploying additional firewalls and intrusion detection systems at the networ…" at bounding box center [220, 182] width 0 height 8
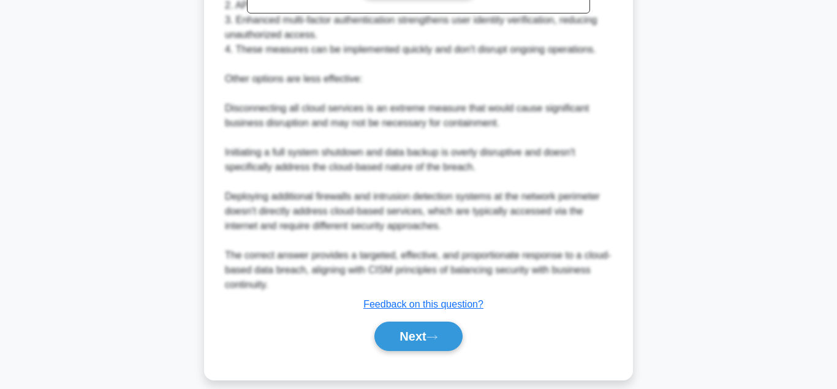
scroll to position [461, 0]
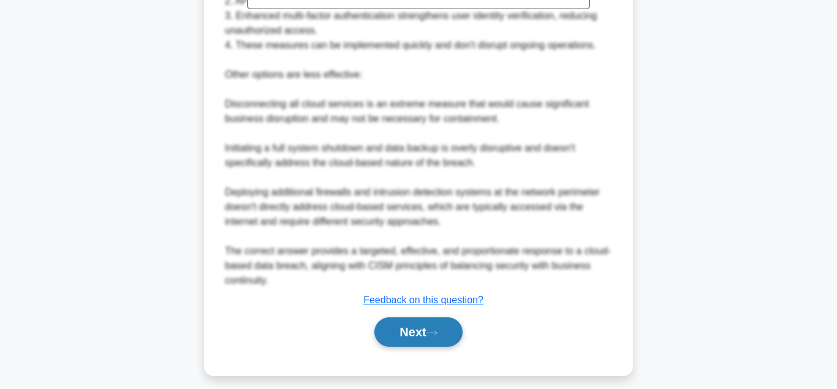
click at [408, 335] on button "Next" at bounding box center [418, 331] width 88 height 29
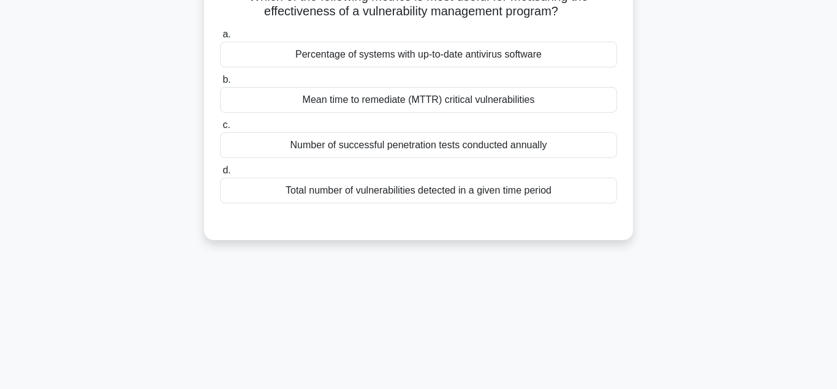
scroll to position [54, 0]
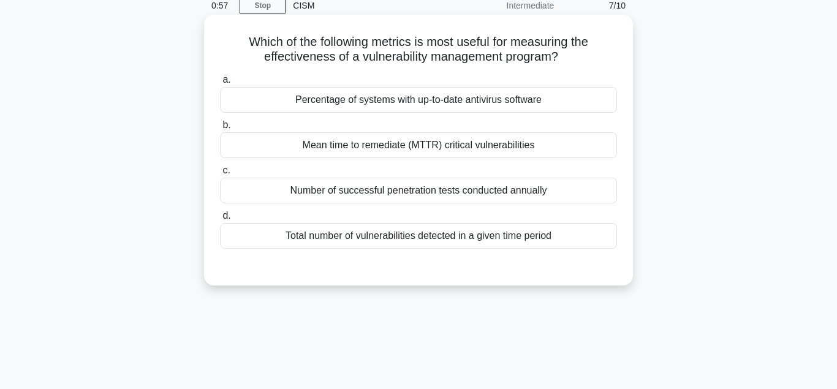
click at [366, 149] on div "Mean time to remediate (MTTR) critical vulnerabilities" at bounding box center [418, 145] width 397 height 26
click at [220, 129] on input "b. Mean time to remediate (MTTR) critical vulnerabilities" at bounding box center [220, 125] width 0 height 8
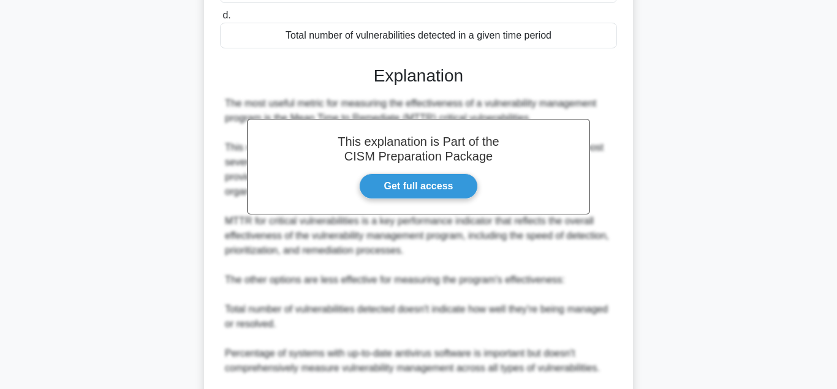
scroll to position [397, 0]
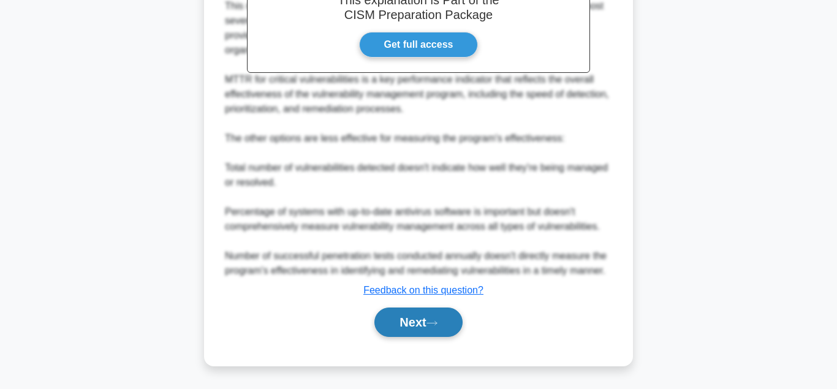
click at [410, 321] on button "Next" at bounding box center [418, 321] width 88 height 29
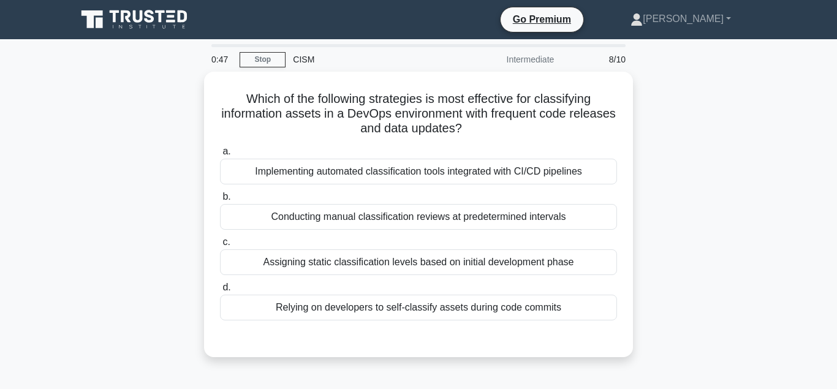
scroll to position [31, 0]
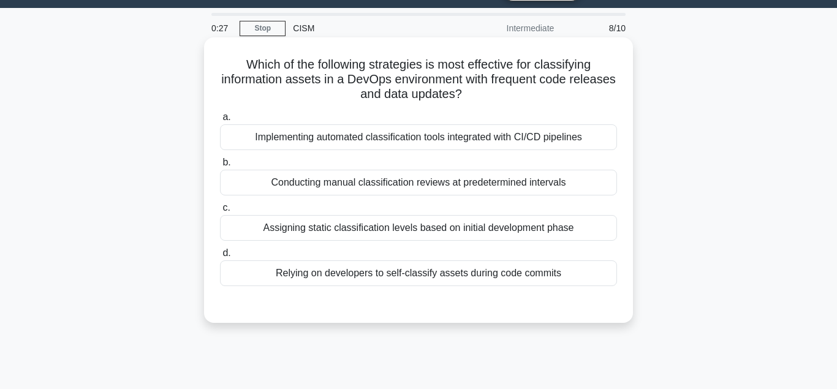
click at [431, 141] on div "Implementing automated classification tools integrated with CI/CD pipelines" at bounding box center [418, 137] width 397 height 26
click at [220, 121] on input "a. Implementing automated classification tools integrated with CI/CD pipelines" at bounding box center [220, 117] width 0 height 8
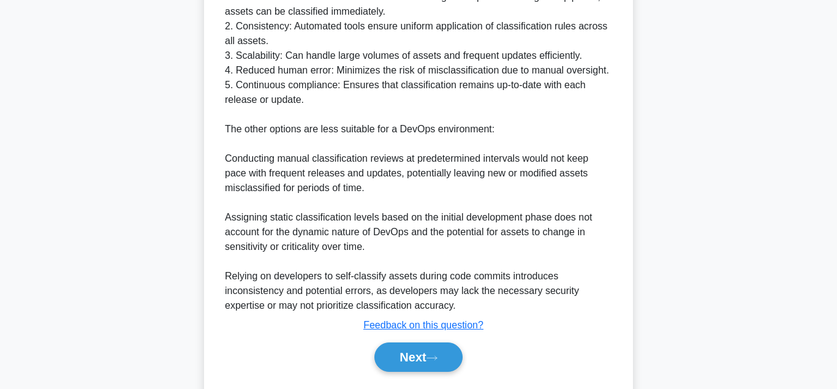
scroll to position [514, 0]
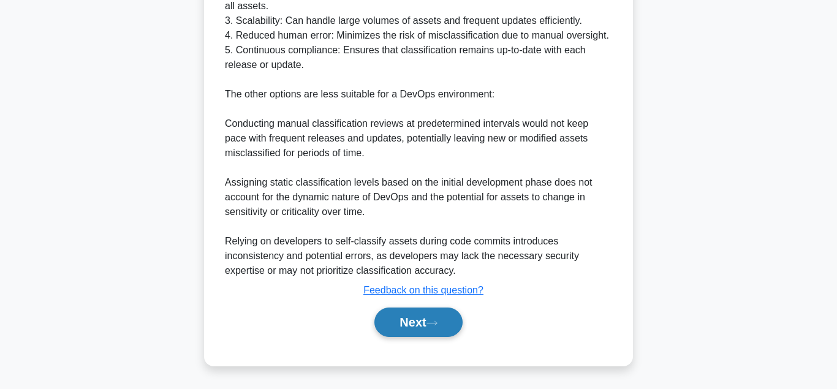
click at [415, 324] on button "Next" at bounding box center [418, 321] width 88 height 29
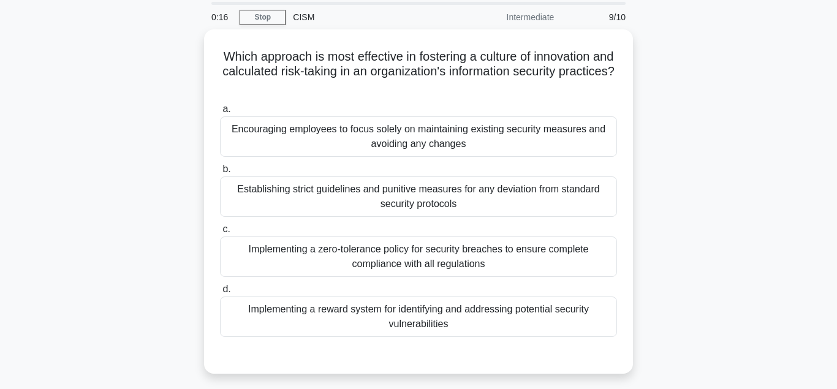
scroll to position [44, 0]
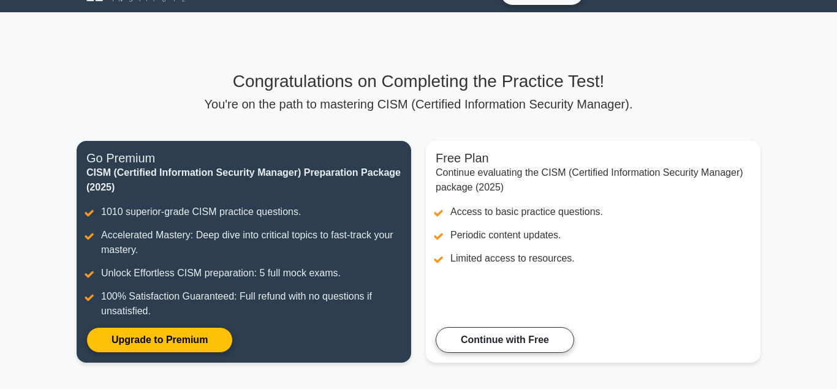
scroll to position [31, 0]
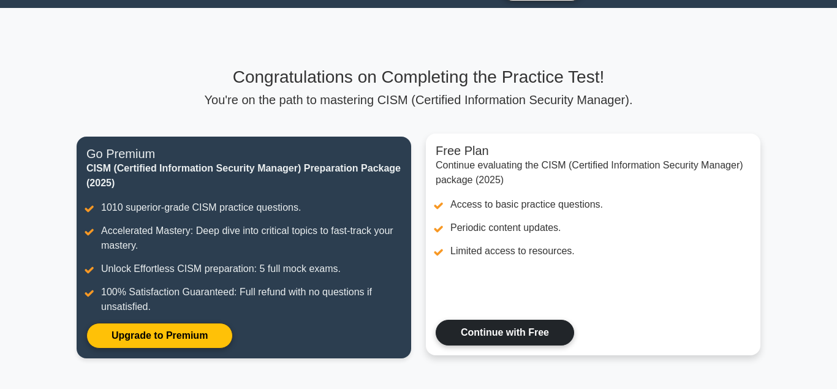
click at [509, 328] on link "Continue with Free" at bounding box center [504, 333] width 138 height 26
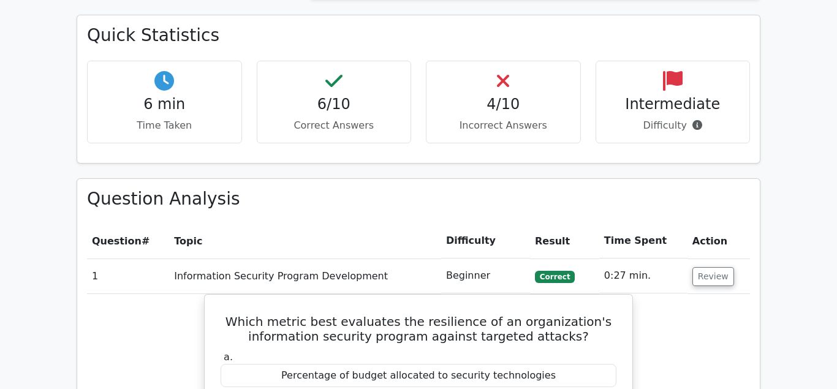
scroll to position [843, 0]
